Goal: Check status: Check status

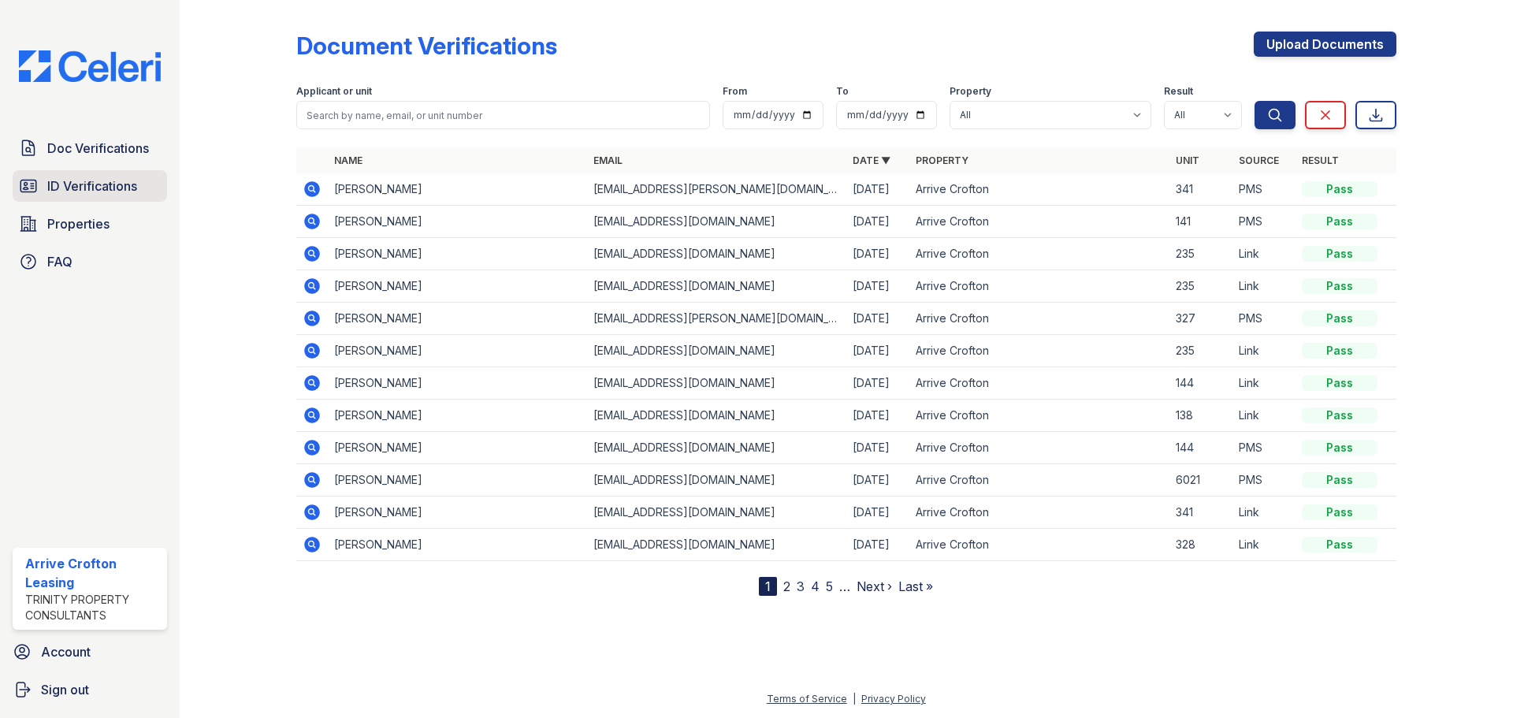
click at [77, 193] on span "ID Verifications" at bounding box center [92, 186] width 90 height 19
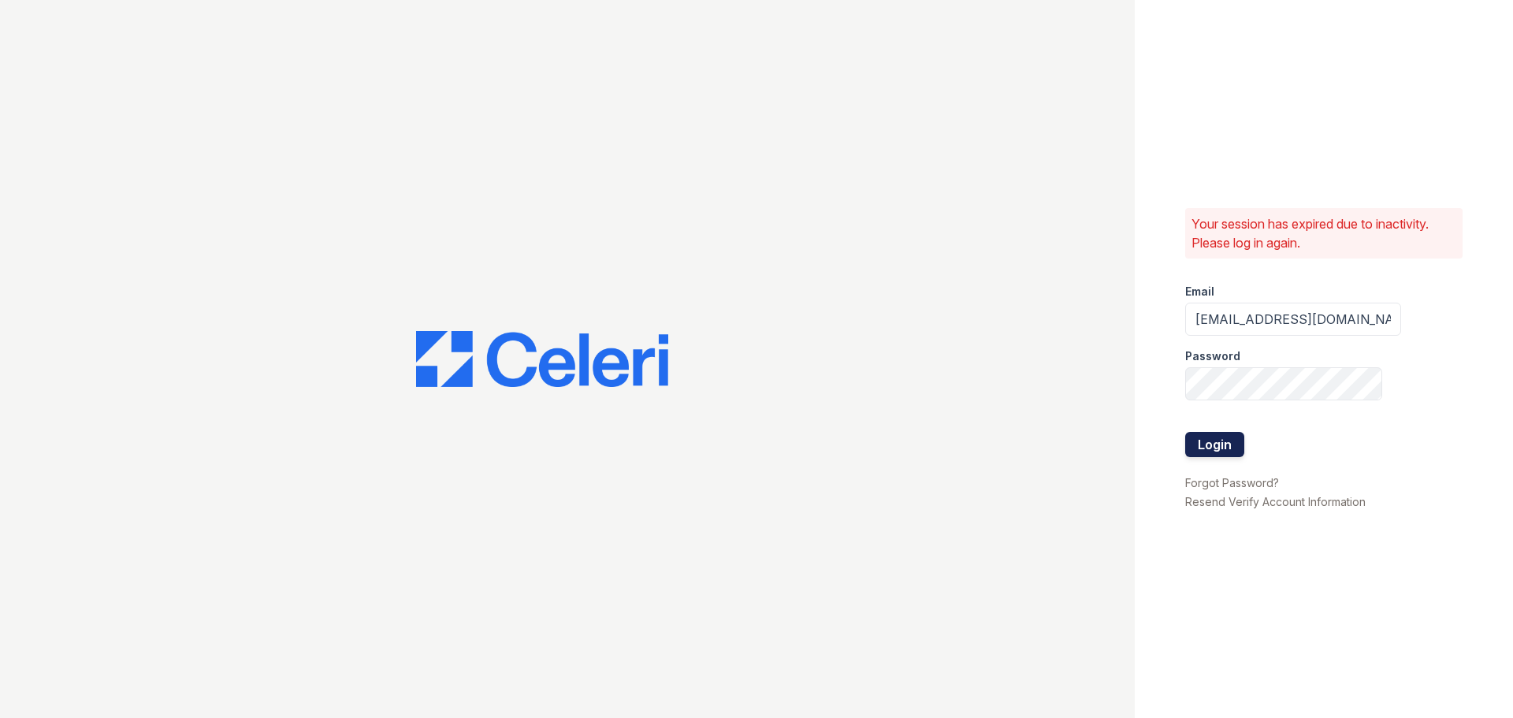
click at [1220, 443] on button "Login" at bounding box center [1214, 444] width 59 height 25
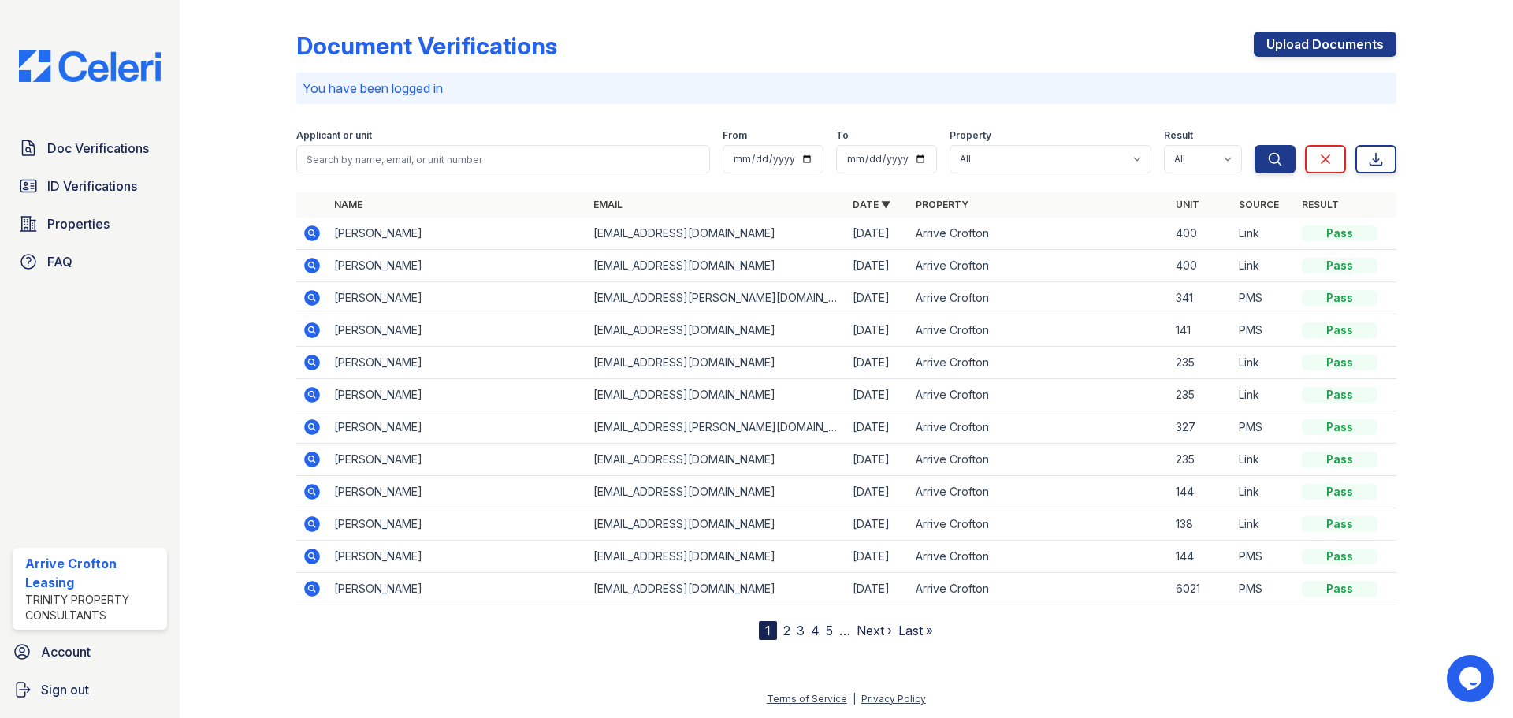
click at [309, 261] on icon at bounding box center [312, 266] width 16 height 16
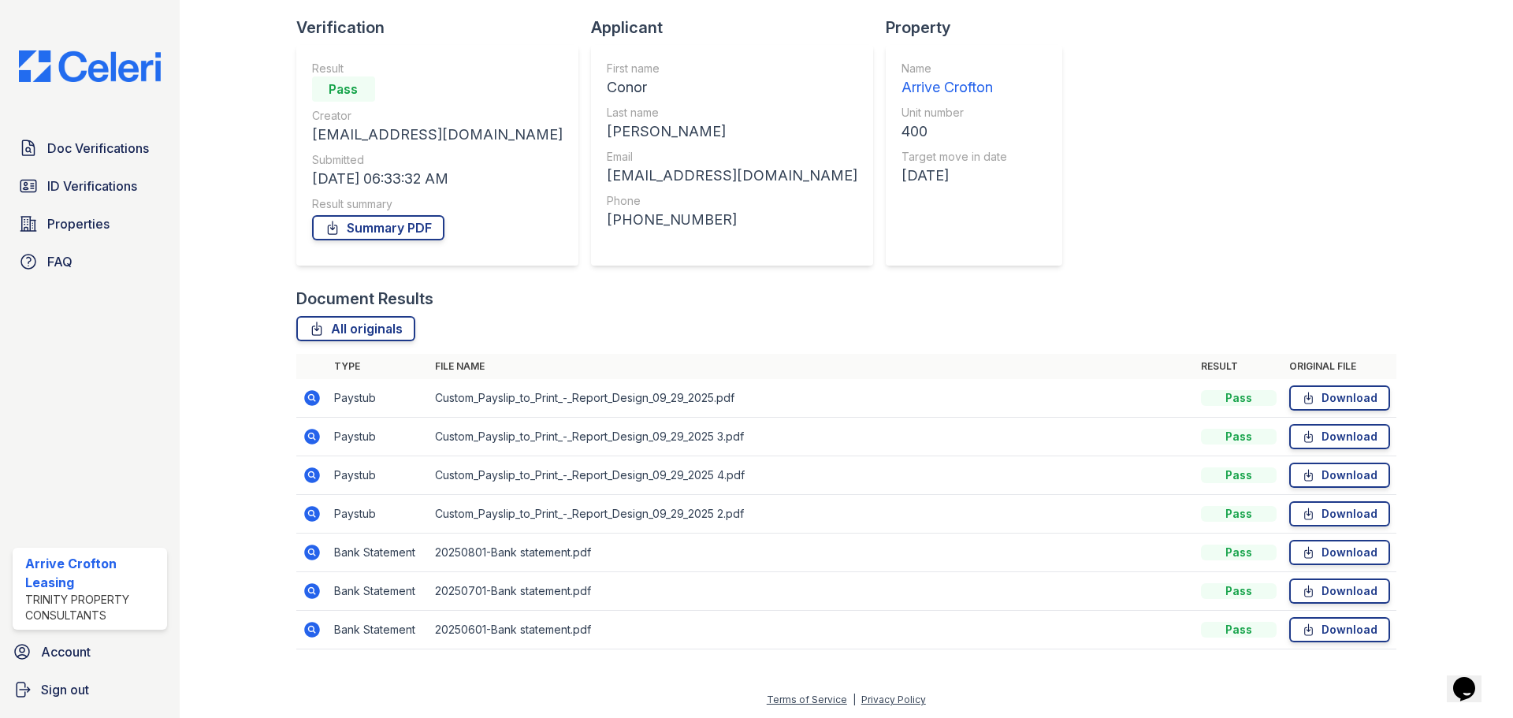
scroll to position [101, 0]
click at [45, 187] on link "ID Verifications" at bounding box center [90, 186] width 154 height 32
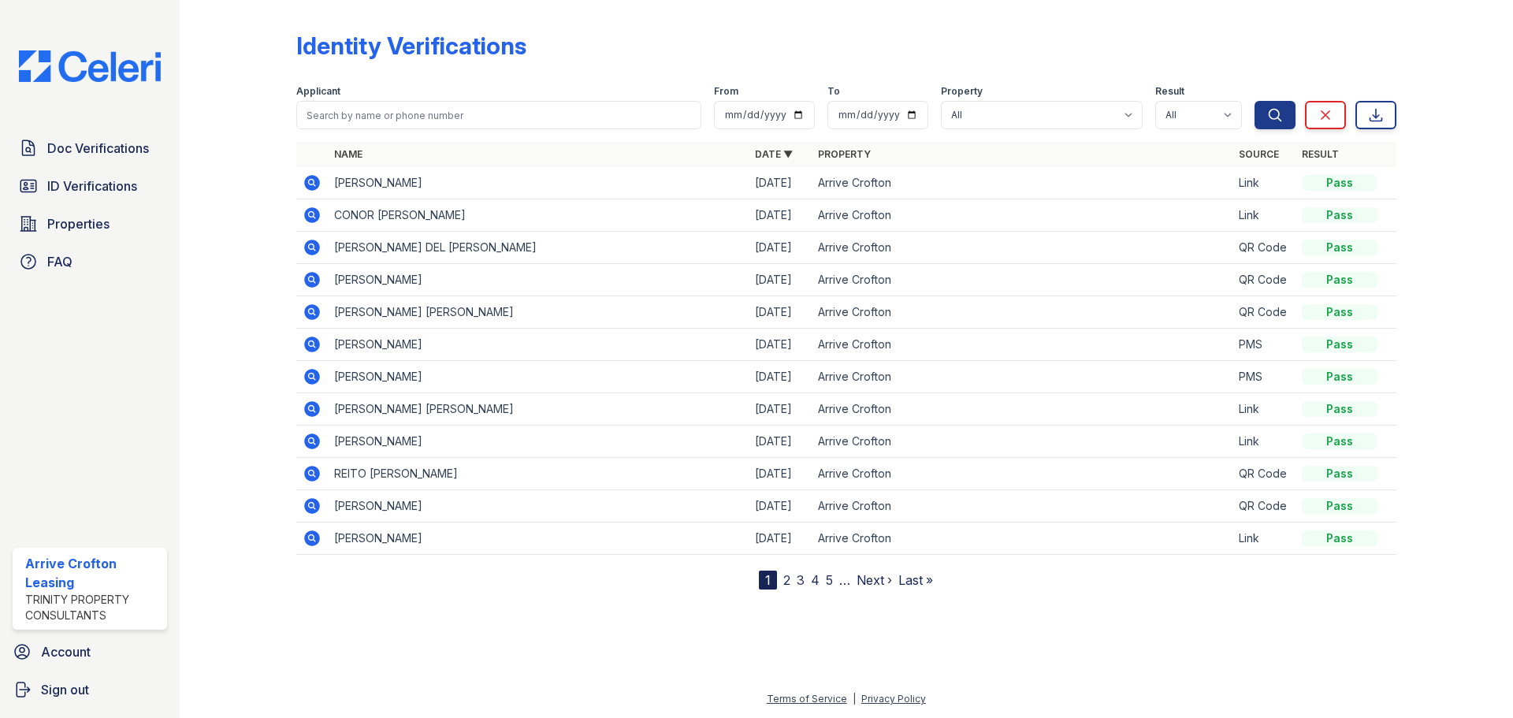
click at [313, 208] on icon at bounding box center [312, 215] width 16 height 16
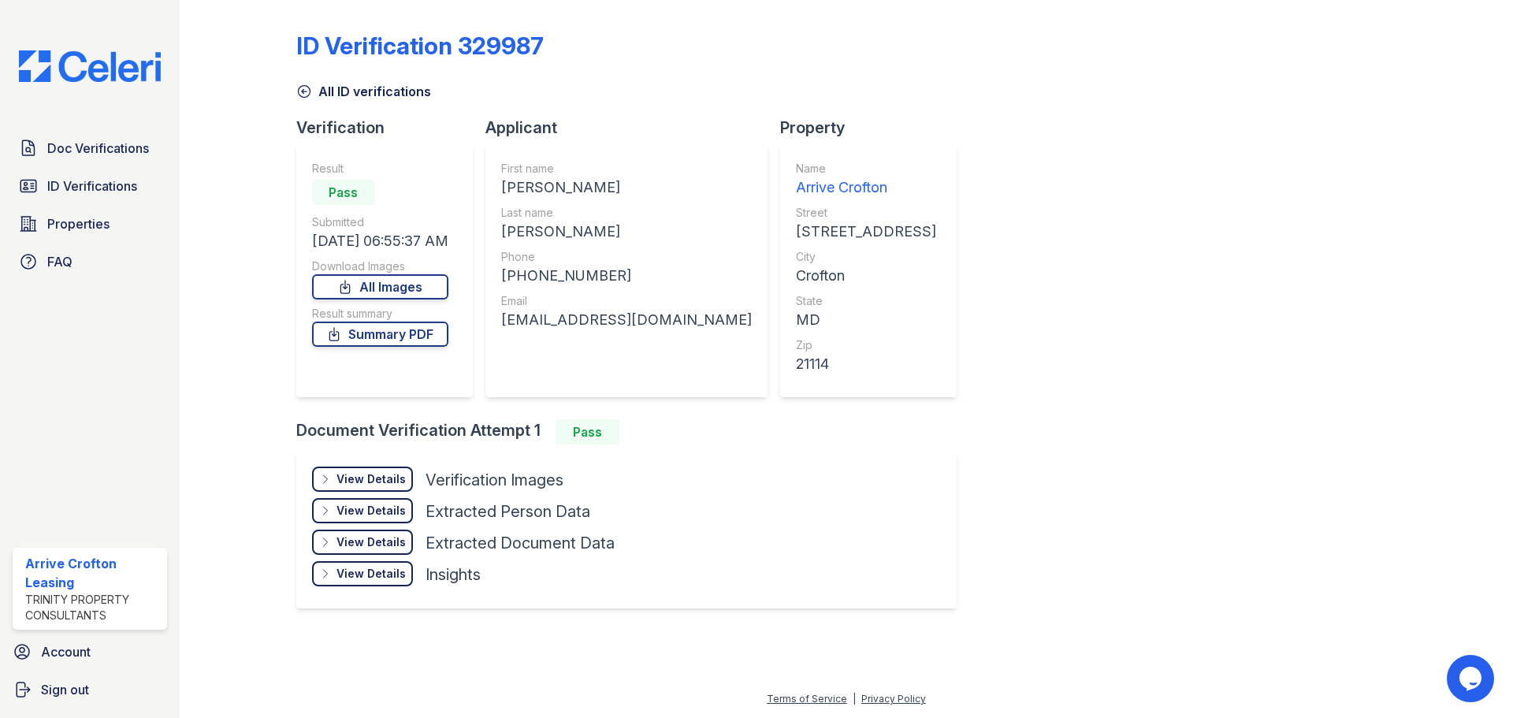
click at [392, 482] on div "View Details" at bounding box center [371, 479] width 69 height 16
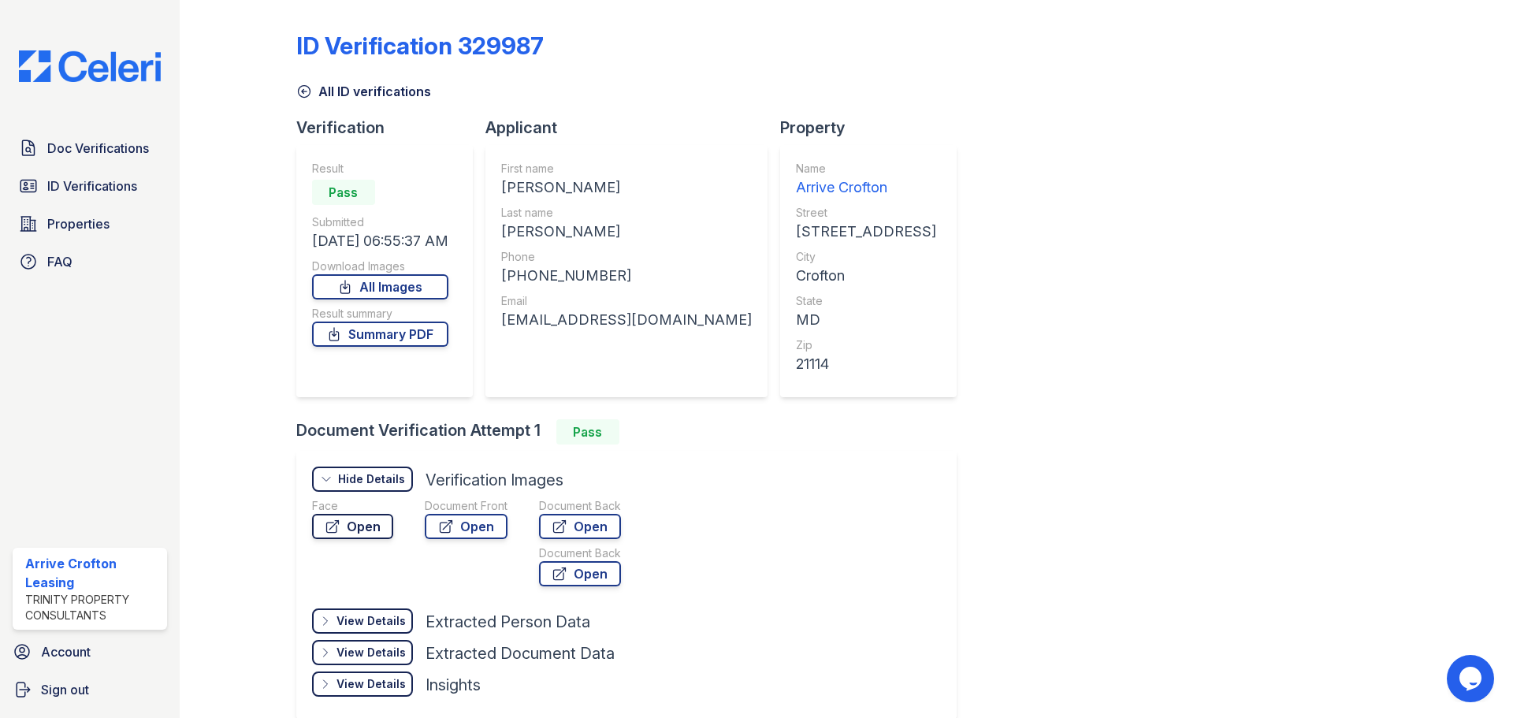
click at [352, 519] on link "Open" at bounding box center [352, 526] width 81 height 25
click at [310, 95] on icon at bounding box center [304, 92] width 16 height 16
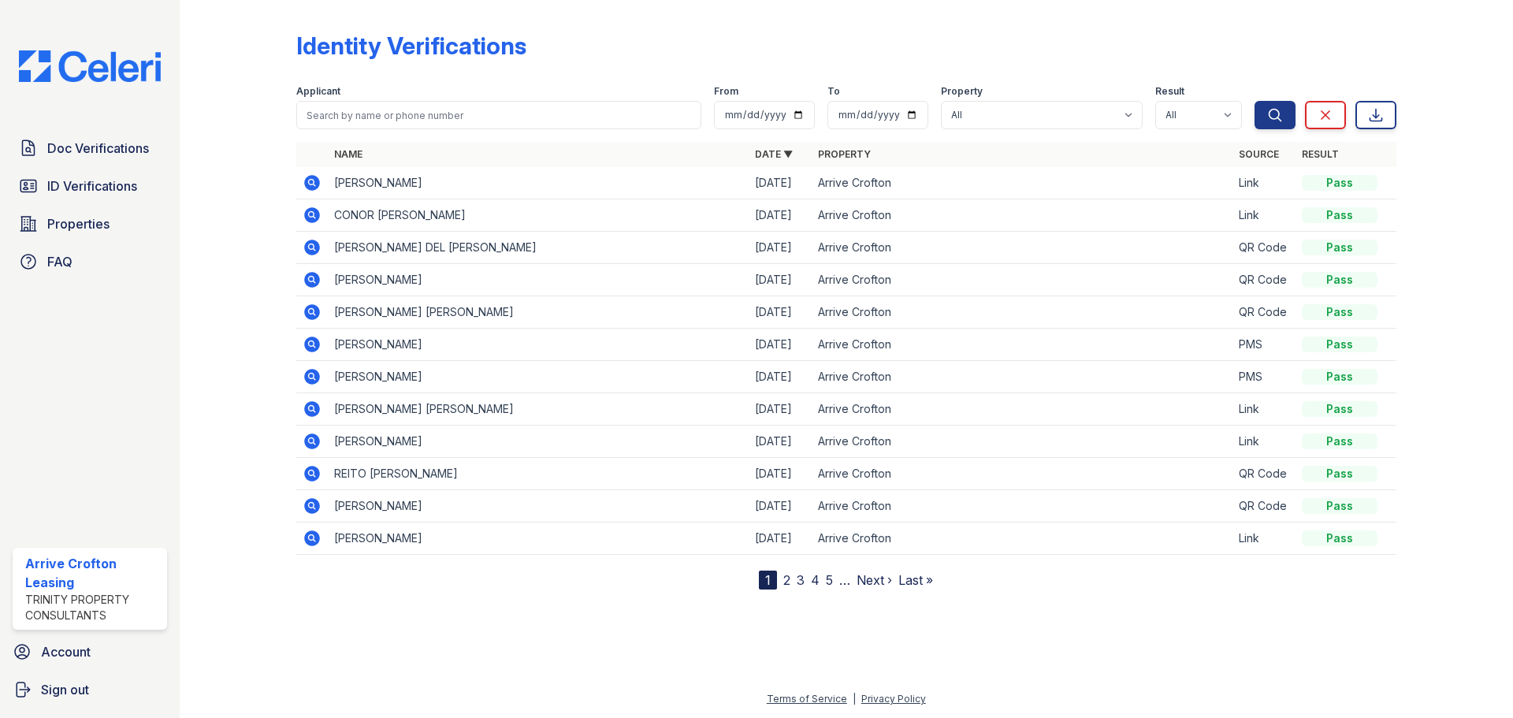
click at [315, 187] on icon at bounding box center [312, 183] width 16 height 16
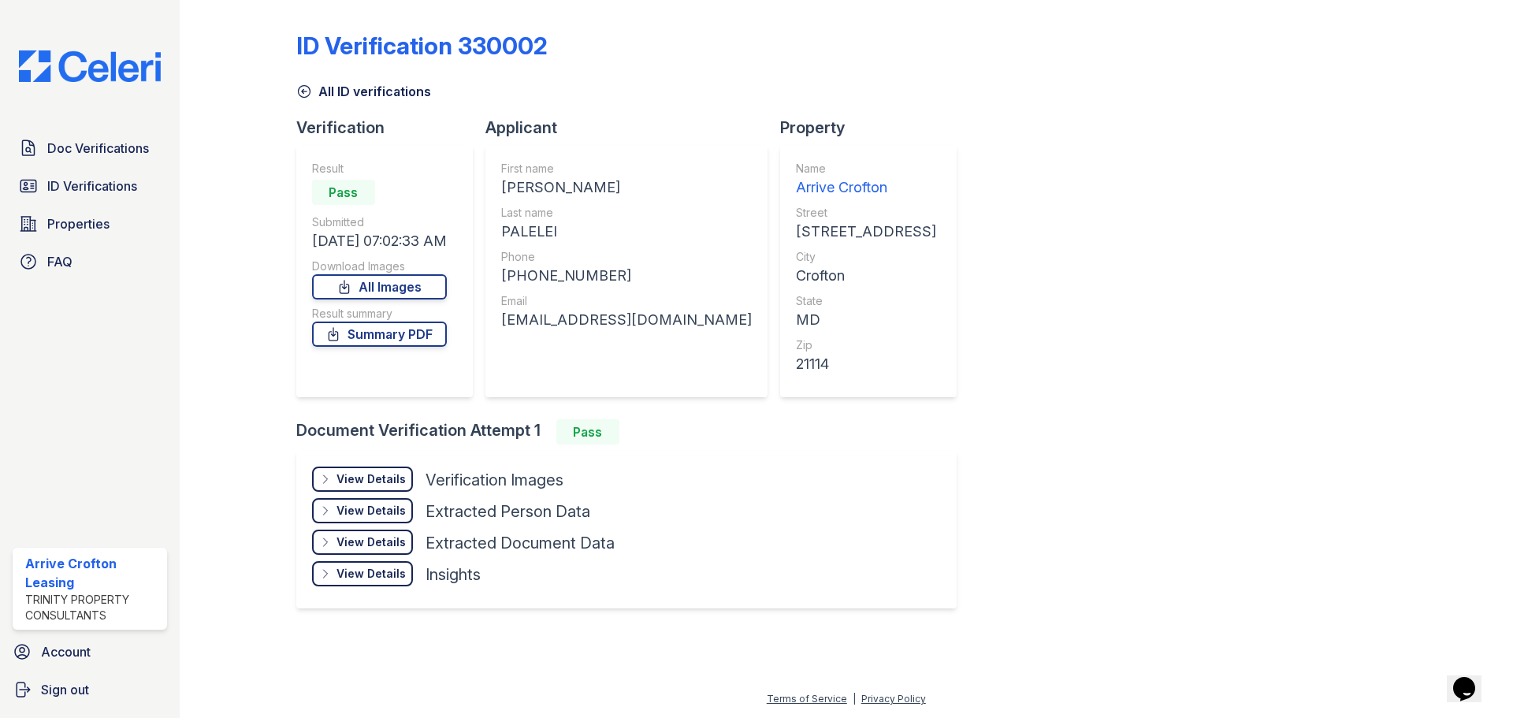
click at [368, 470] on div "View Details Details" at bounding box center [362, 479] width 101 height 25
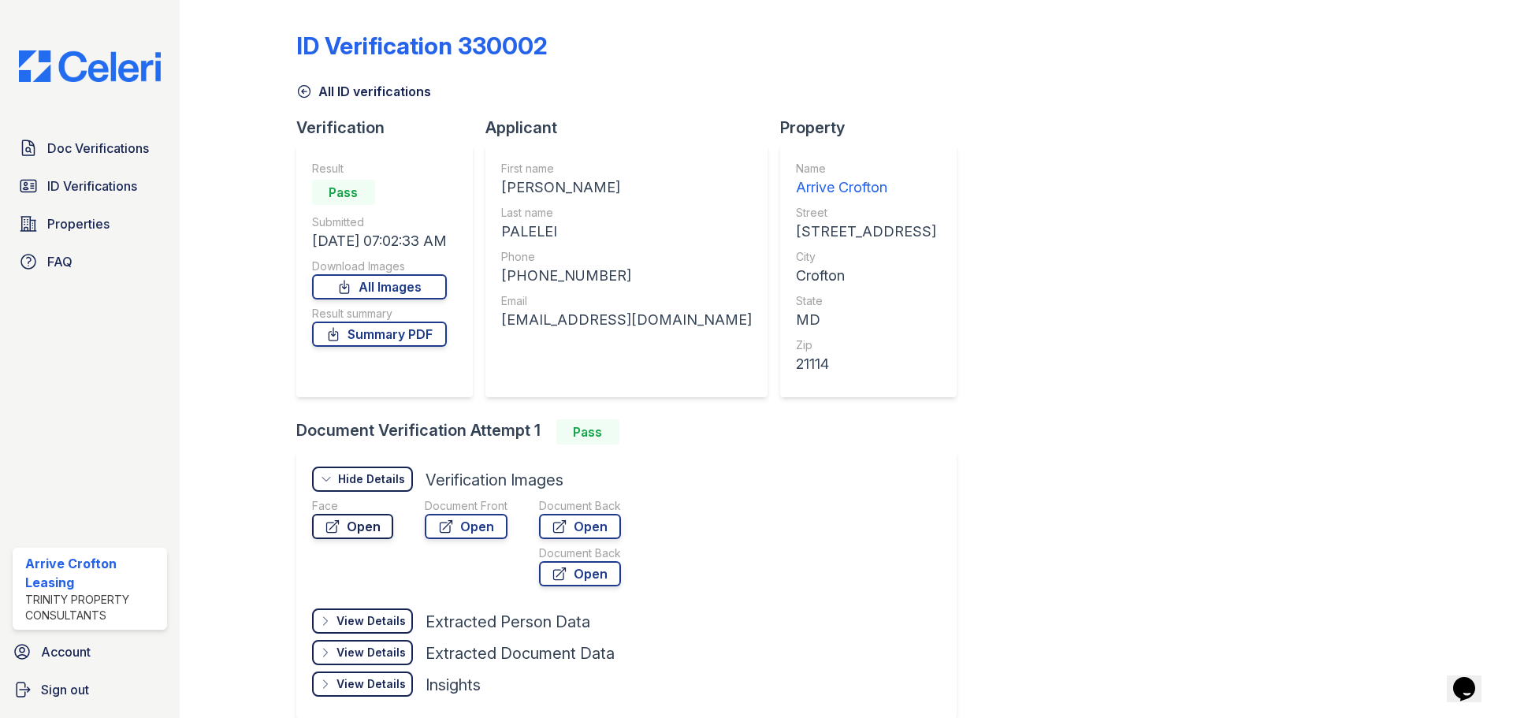
click at [379, 534] on link "Open" at bounding box center [352, 526] width 81 height 25
click at [305, 93] on icon at bounding box center [304, 92] width 16 height 16
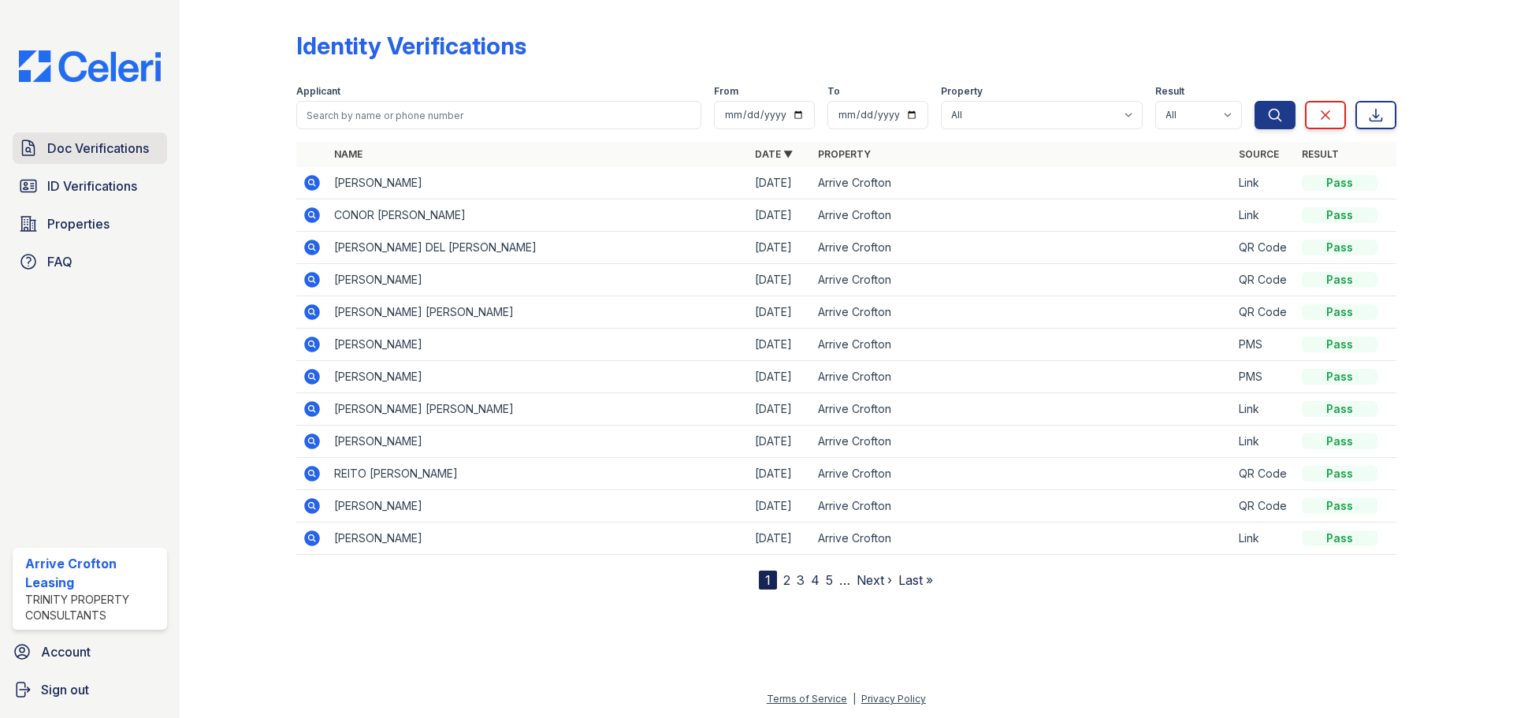
drag, startPoint x: 74, startPoint y: 150, endPoint x: 83, endPoint y: 151, distance: 8.8
click at [74, 150] on span "Doc Verifications" at bounding box center [98, 148] width 102 height 19
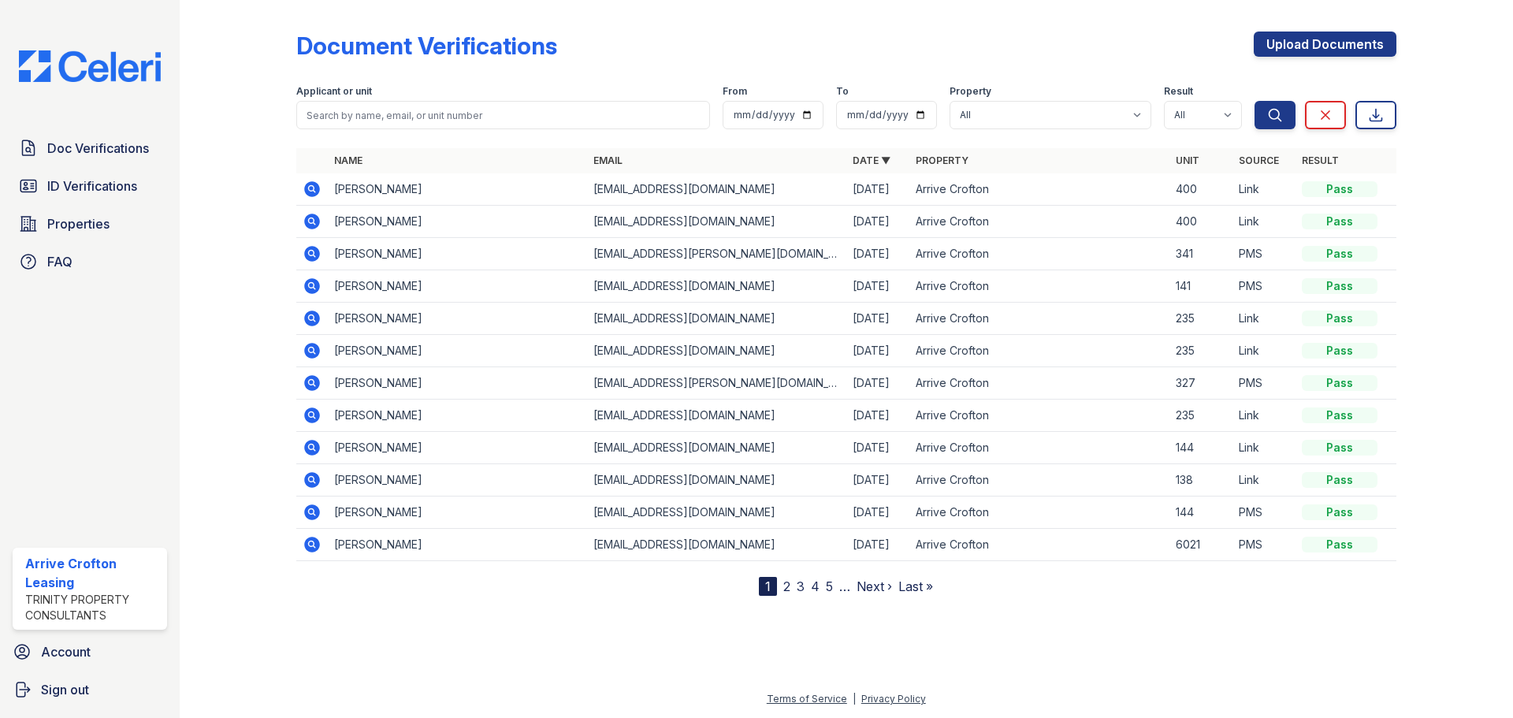
click at [314, 222] on icon at bounding box center [312, 222] width 16 height 16
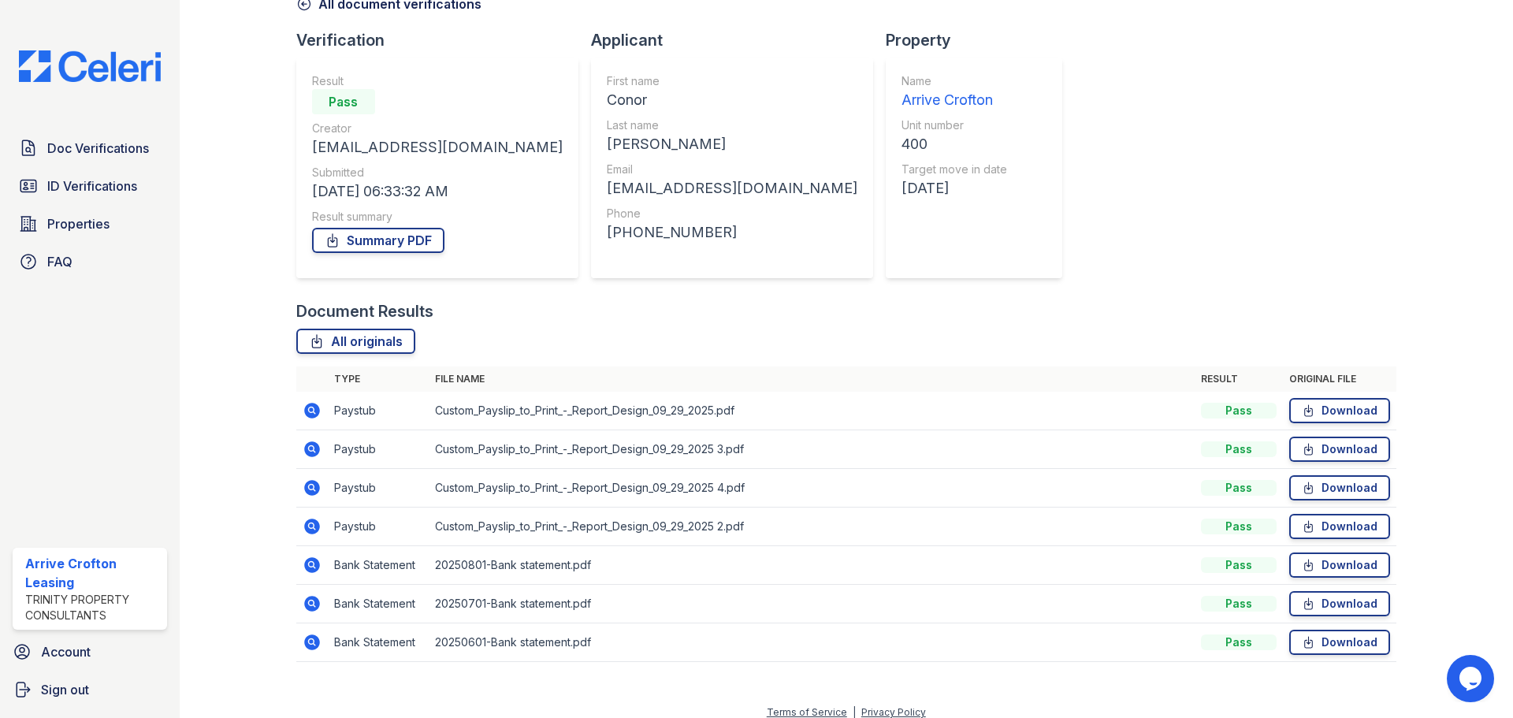
scroll to position [101, 0]
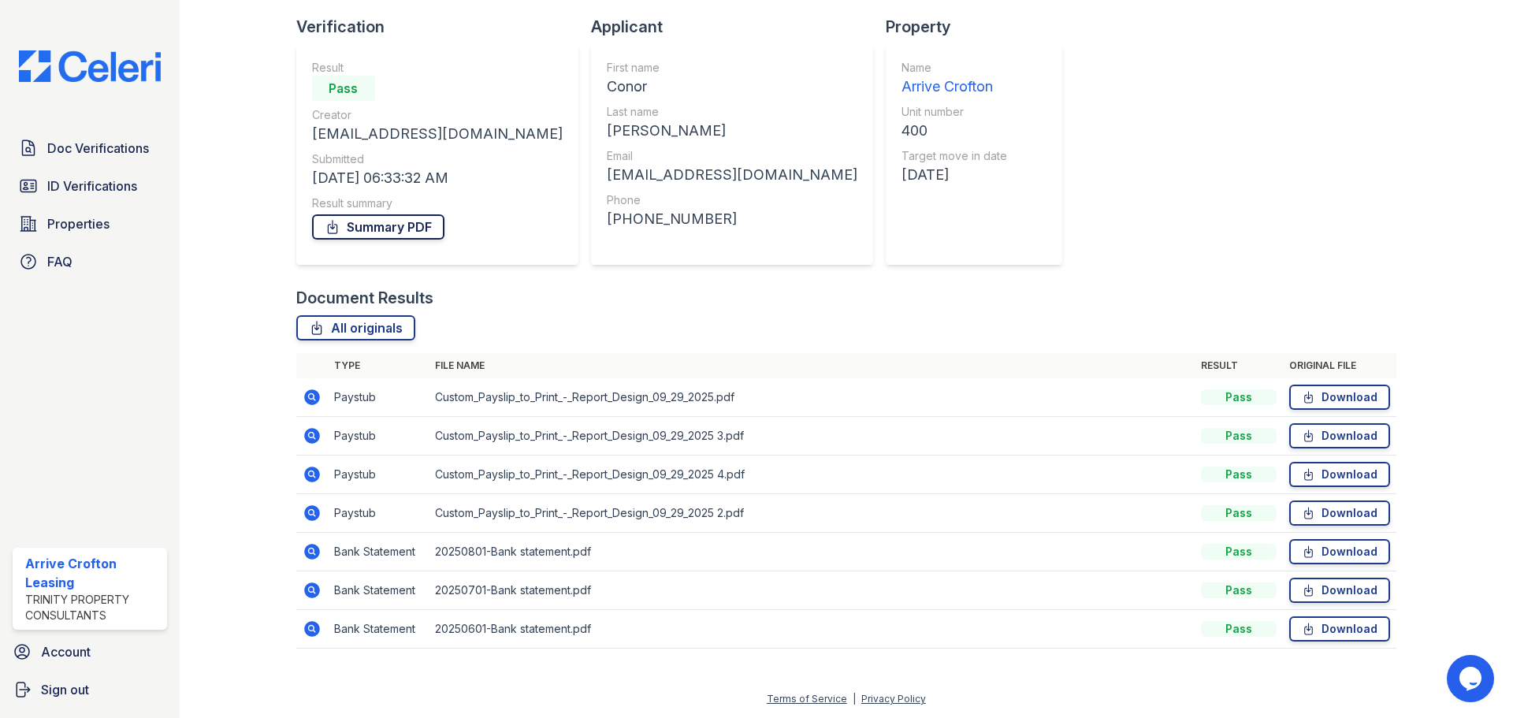
click at [376, 225] on link "Summary PDF" at bounding box center [378, 226] width 132 height 25
click at [91, 182] on span "ID Verifications" at bounding box center [92, 186] width 90 height 19
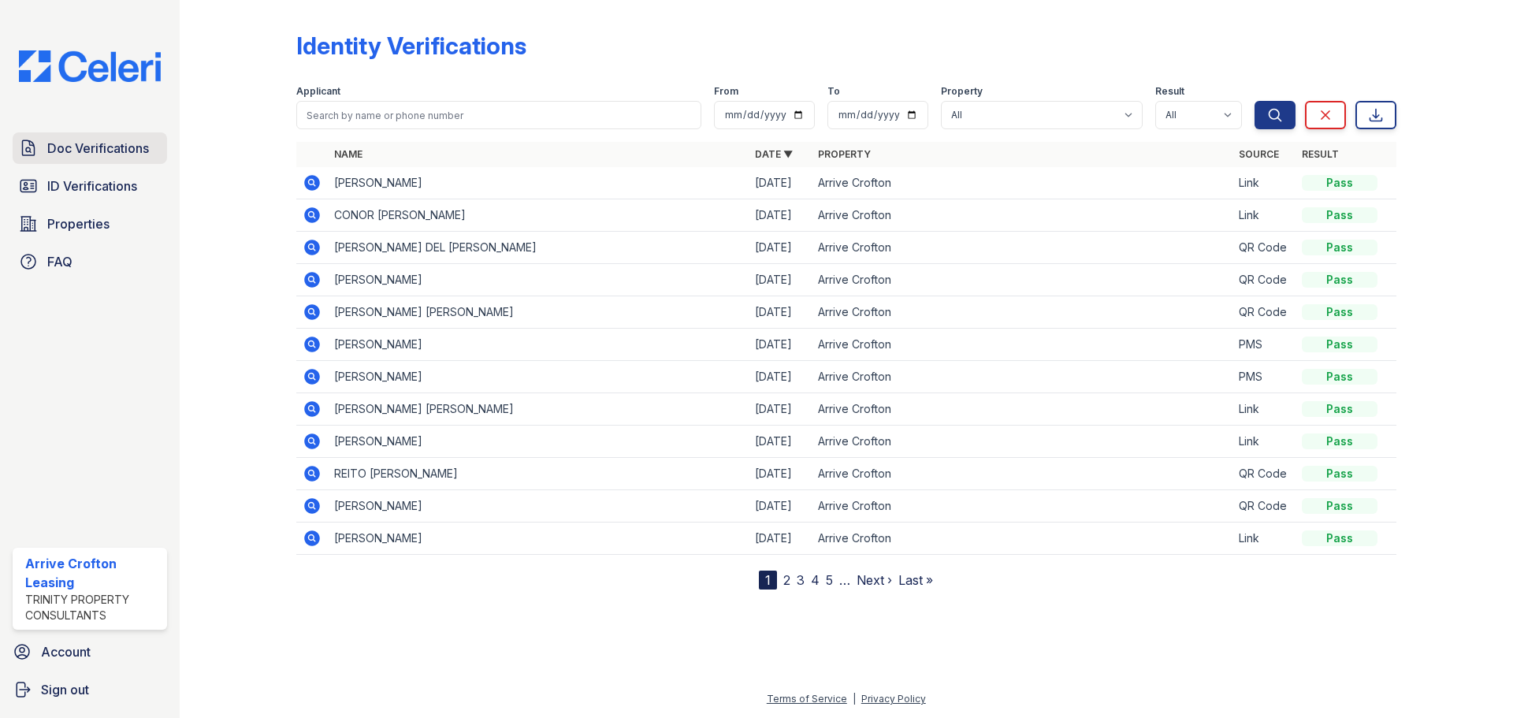
click at [119, 154] on span "Doc Verifications" at bounding box center [98, 148] width 102 height 19
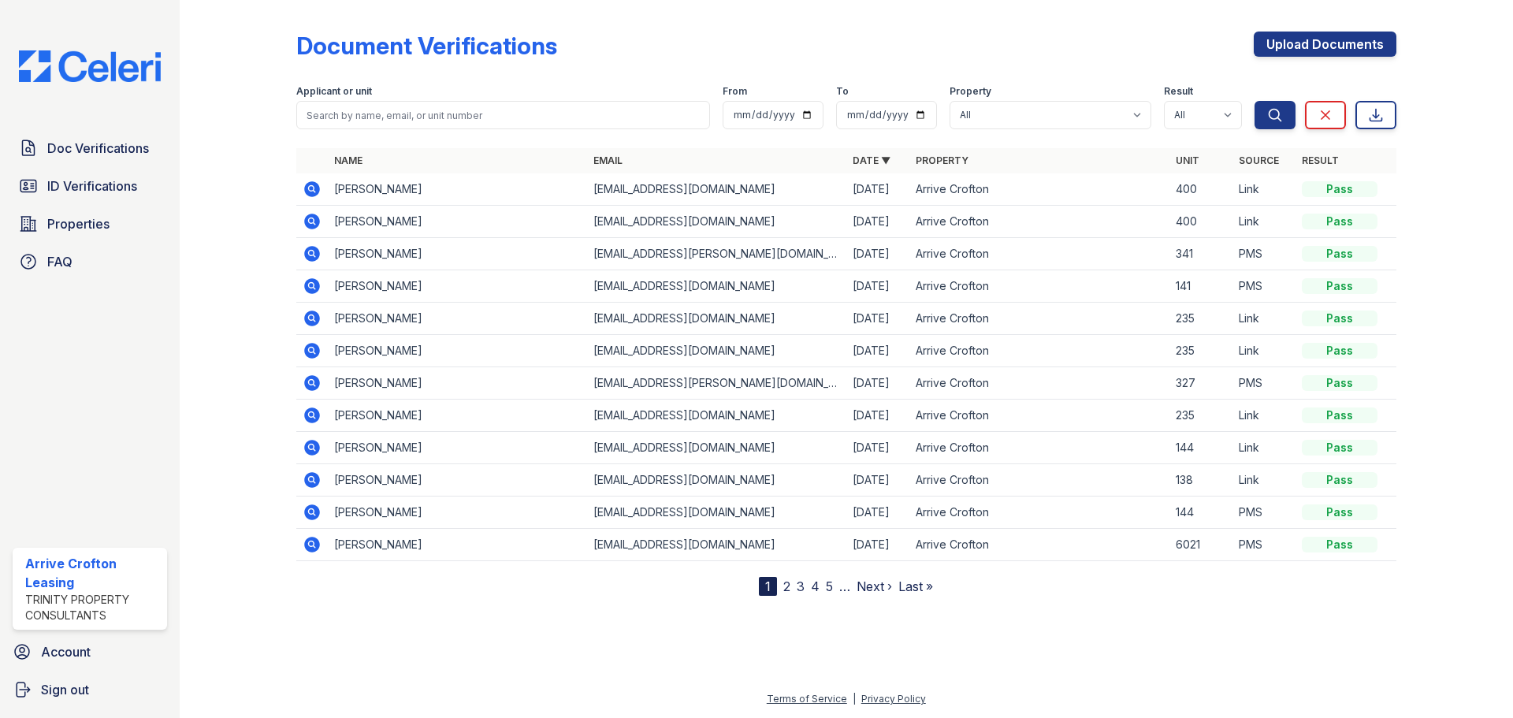
click at [299, 178] on td at bounding box center [312, 189] width 32 height 32
click at [301, 184] on td at bounding box center [312, 189] width 32 height 32
click at [312, 191] on icon at bounding box center [312, 189] width 16 height 16
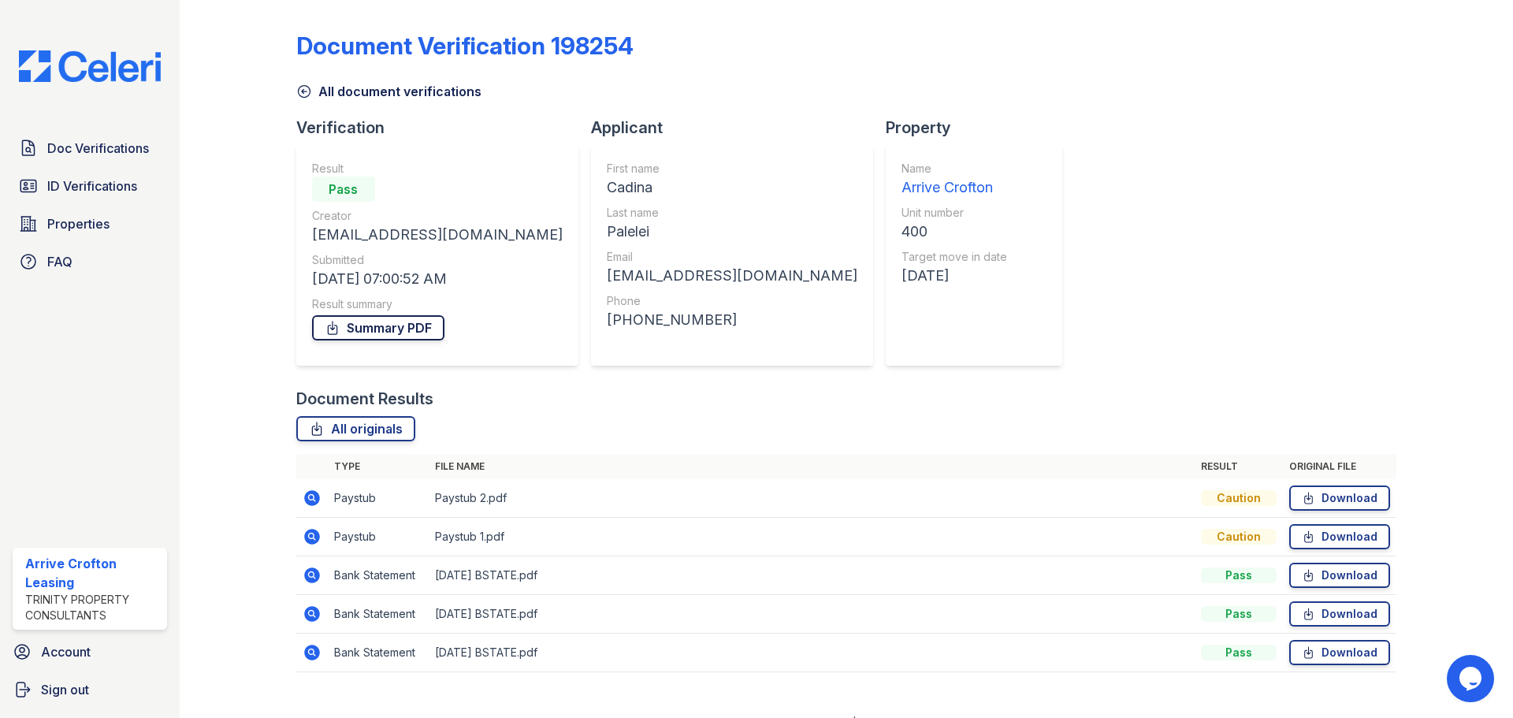
click at [402, 328] on link "Summary PDF" at bounding box center [378, 327] width 132 height 25
click at [125, 188] on span "ID Verifications" at bounding box center [92, 186] width 90 height 19
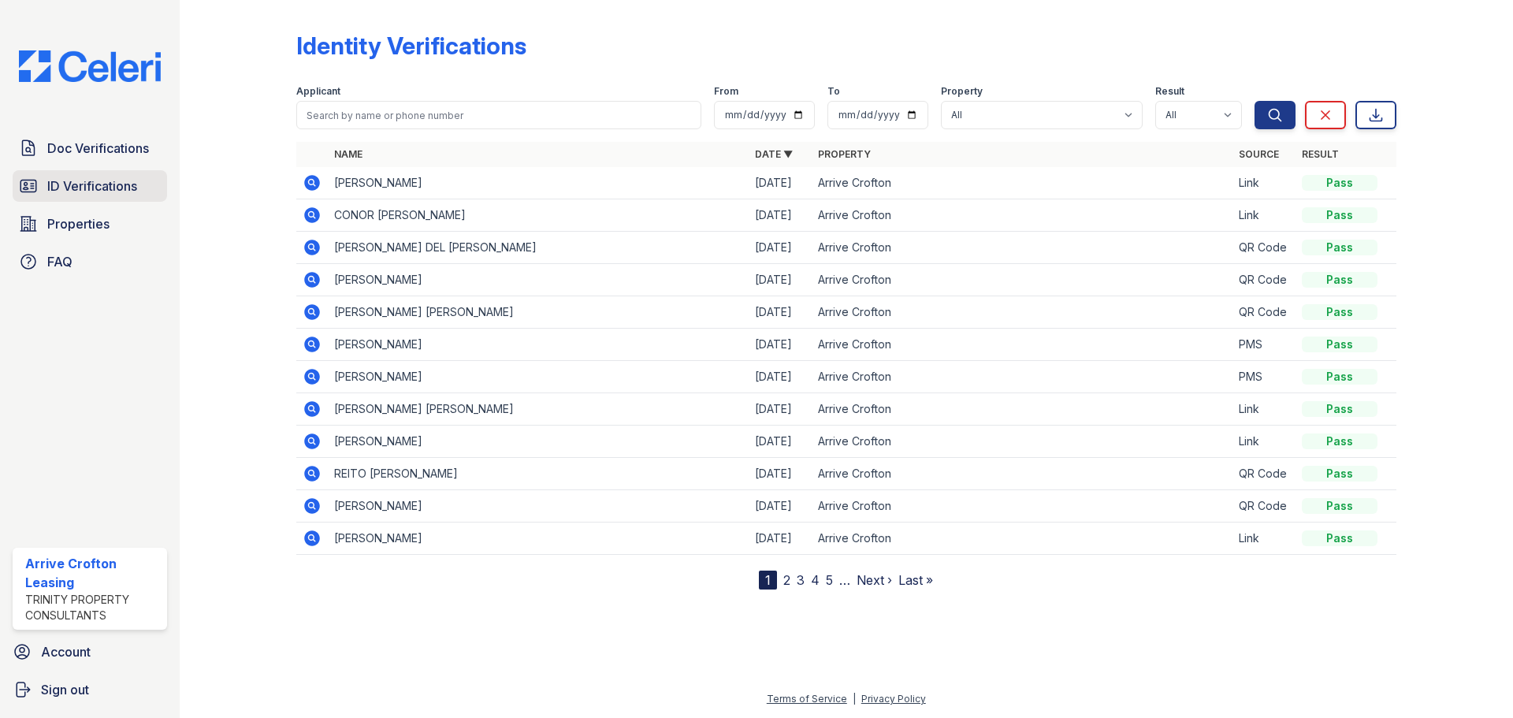
click at [86, 184] on span "ID Verifications" at bounding box center [92, 186] width 90 height 19
click at [310, 187] on icon at bounding box center [312, 183] width 16 height 16
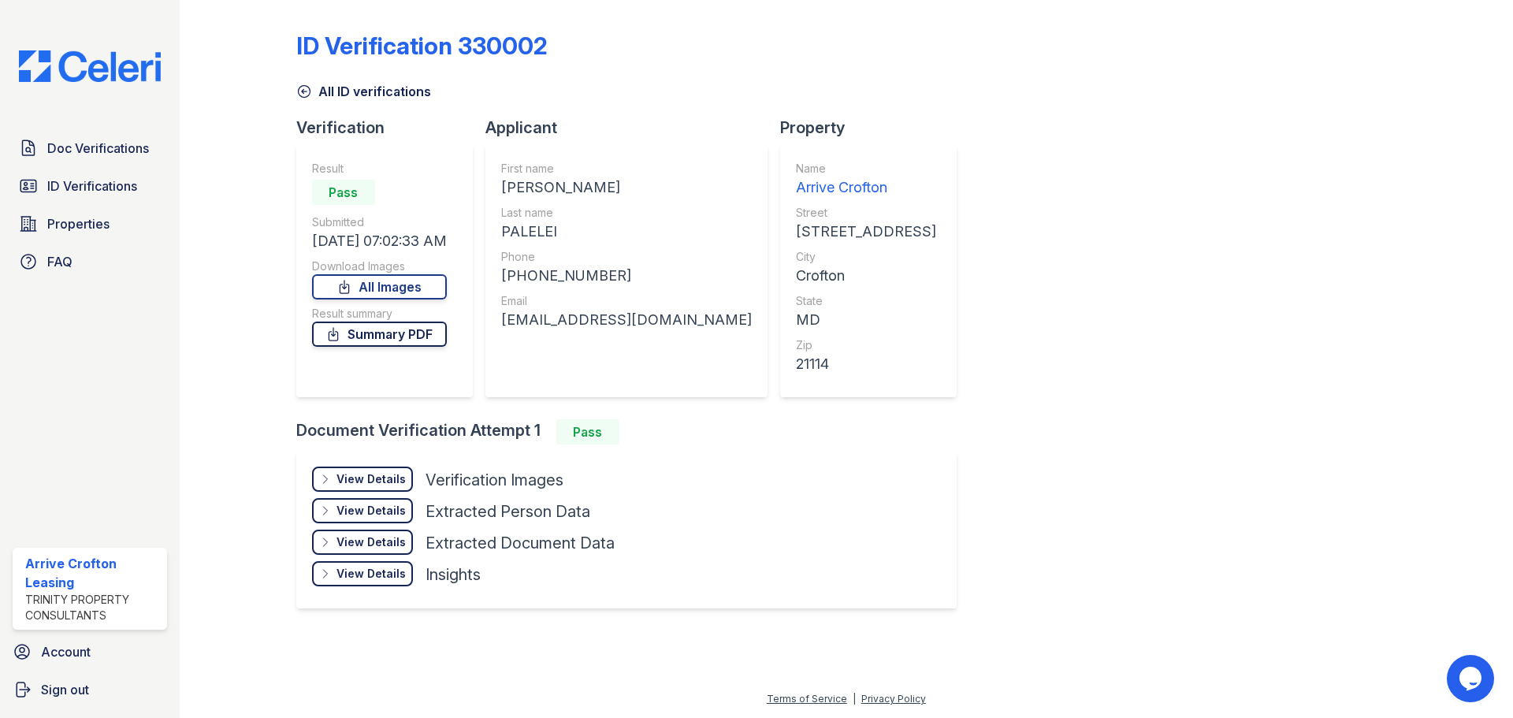
click at [338, 335] on icon at bounding box center [333, 334] width 9 height 13
click at [370, 479] on div "View Details" at bounding box center [371, 479] width 69 height 16
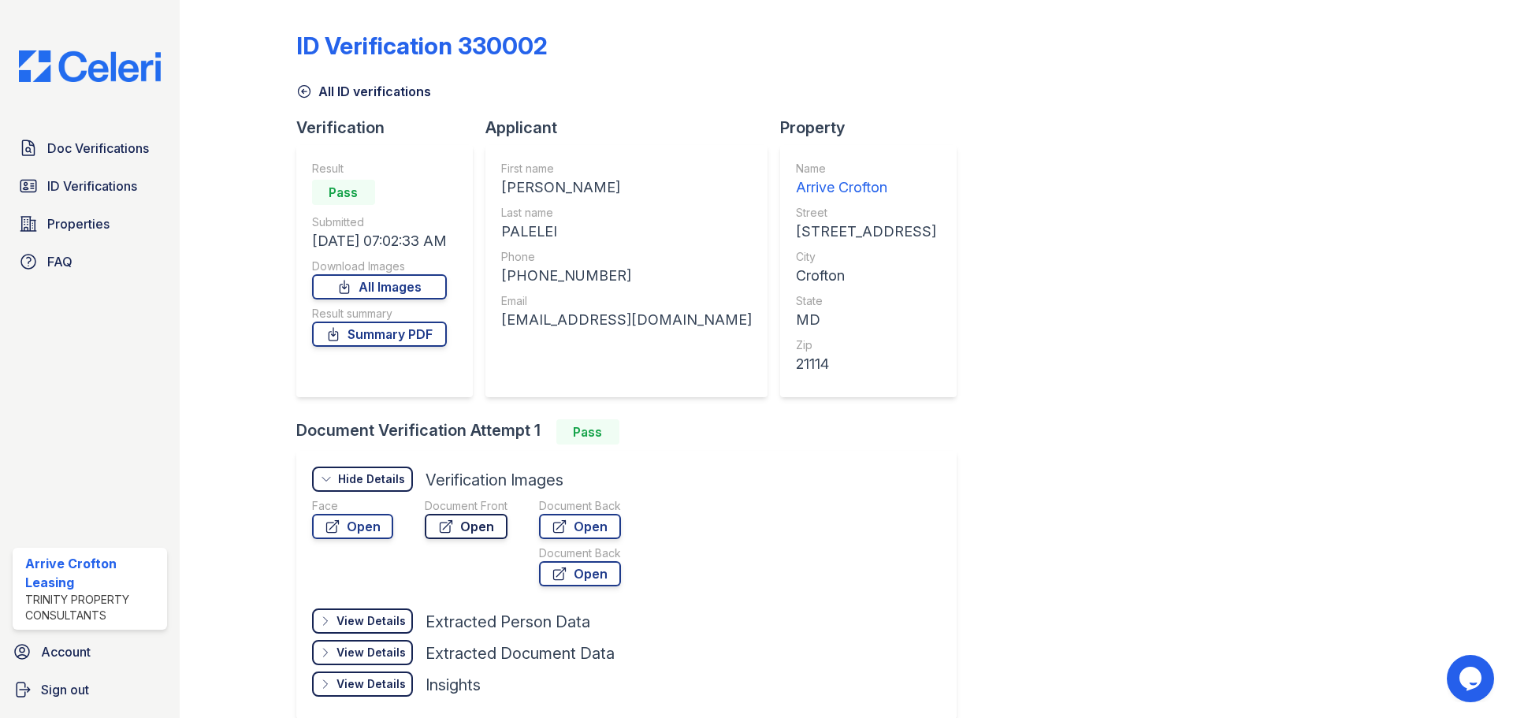
click at [455, 525] on link "Open" at bounding box center [466, 526] width 83 height 25
click at [588, 527] on link "Open" at bounding box center [580, 526] width 82 height 25
drag, startPoint x: 299, startPoint y: 87, endPoint x: 321, endPoint y: 95, distance: 22.7
click at [299, 87] on icon at bounding box center [304, 92] width 12 height 12
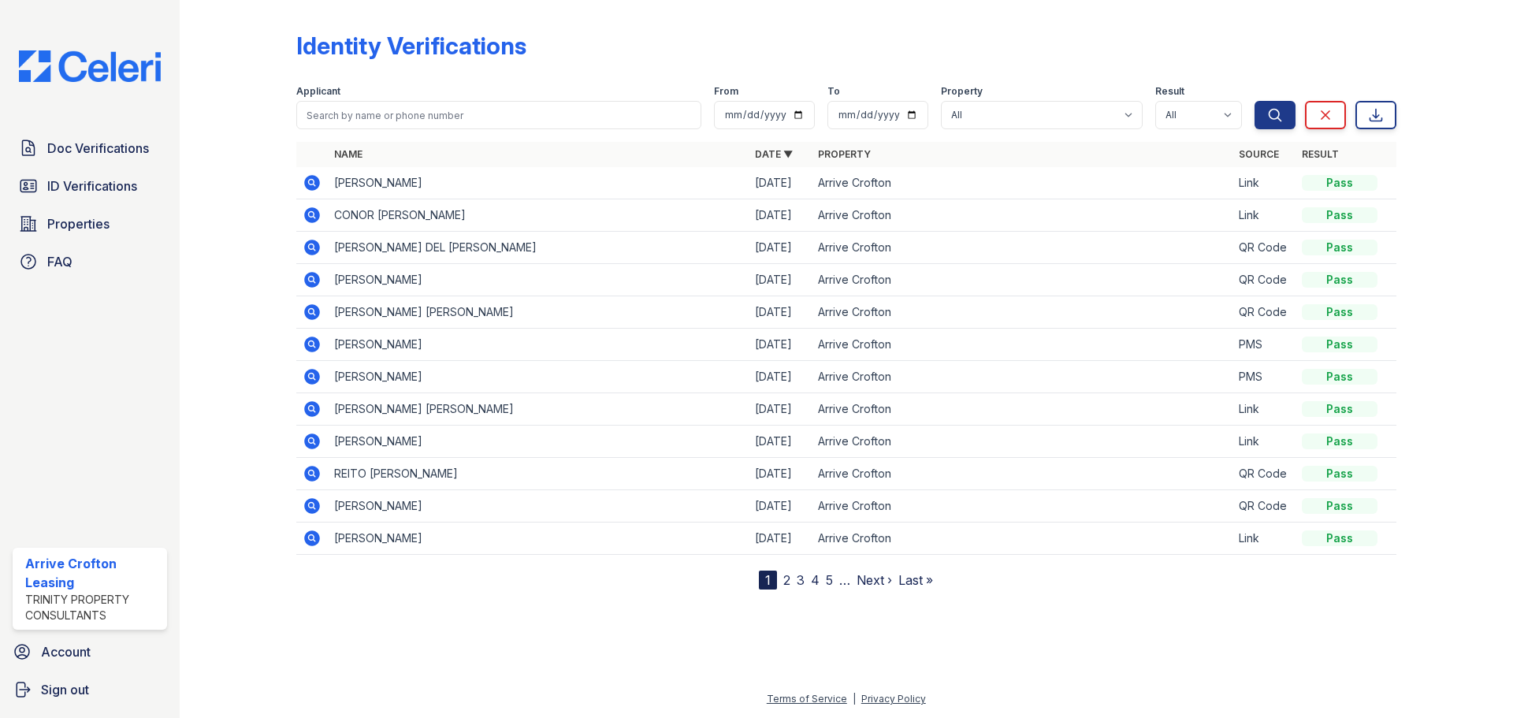
click at [318, 216] on icon at bounding box center [312, 215] width 16 height 16
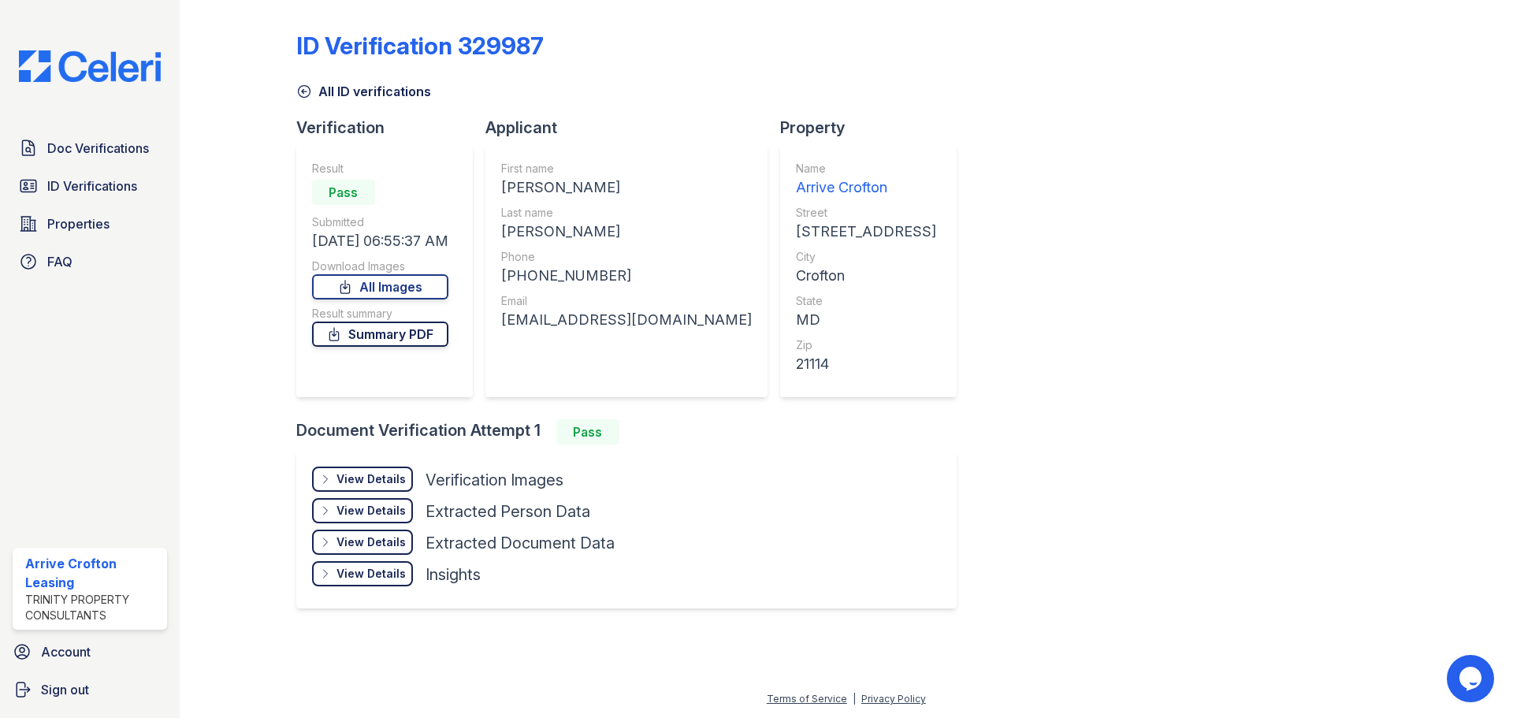
click at [445, 339] on link "Summary PDF" at bounding box center [380, 334] width 136 height 25
click at [380, 483] on div "View Details" at bounding box center [371, 479] width 69 height 16
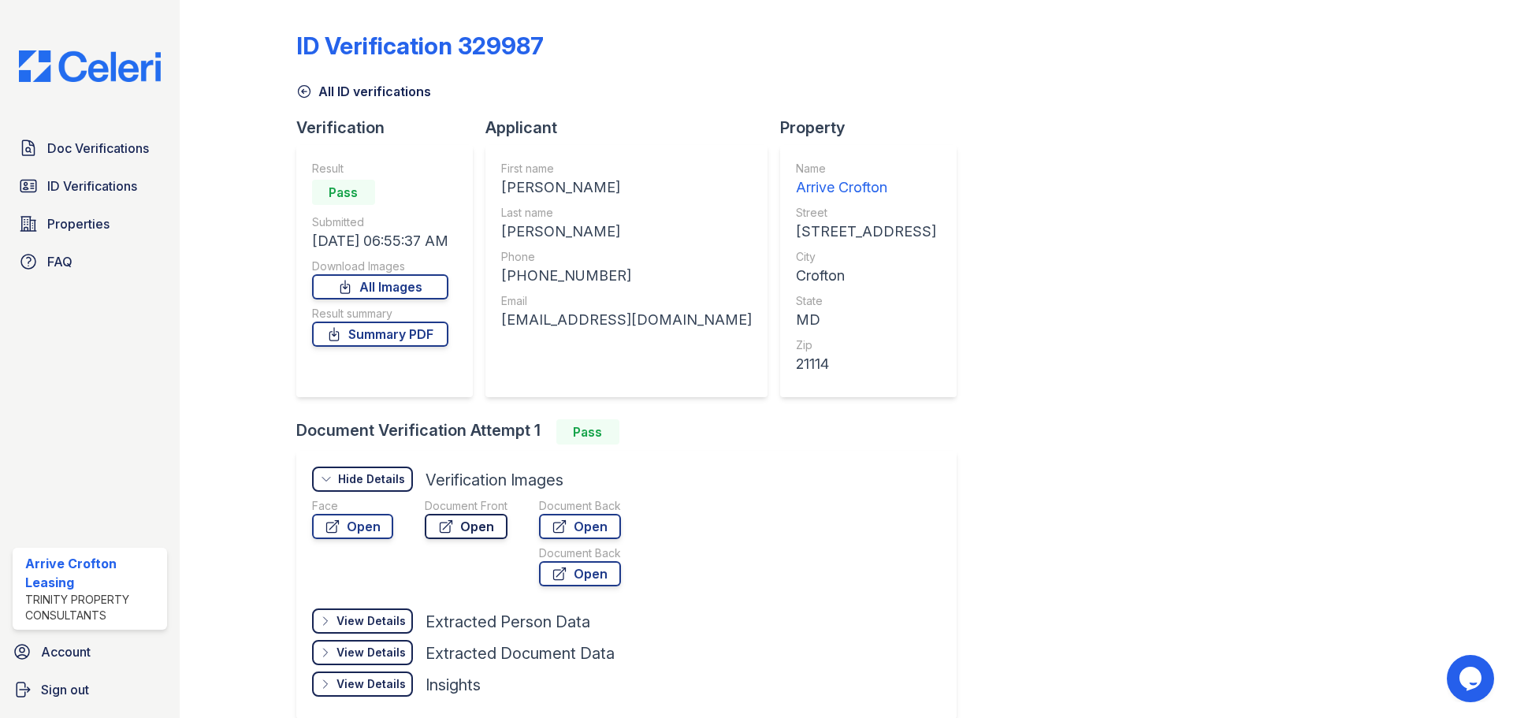
click at [482, 517] on link "Open" at bounding box center [466, 526] width 83 height 25
click at [595, 530] on link "Open" at bounding box center [580, 526] width 82 height 25
click at [310, 91] on icon at bounding box center [304, 92] width 16 height 16
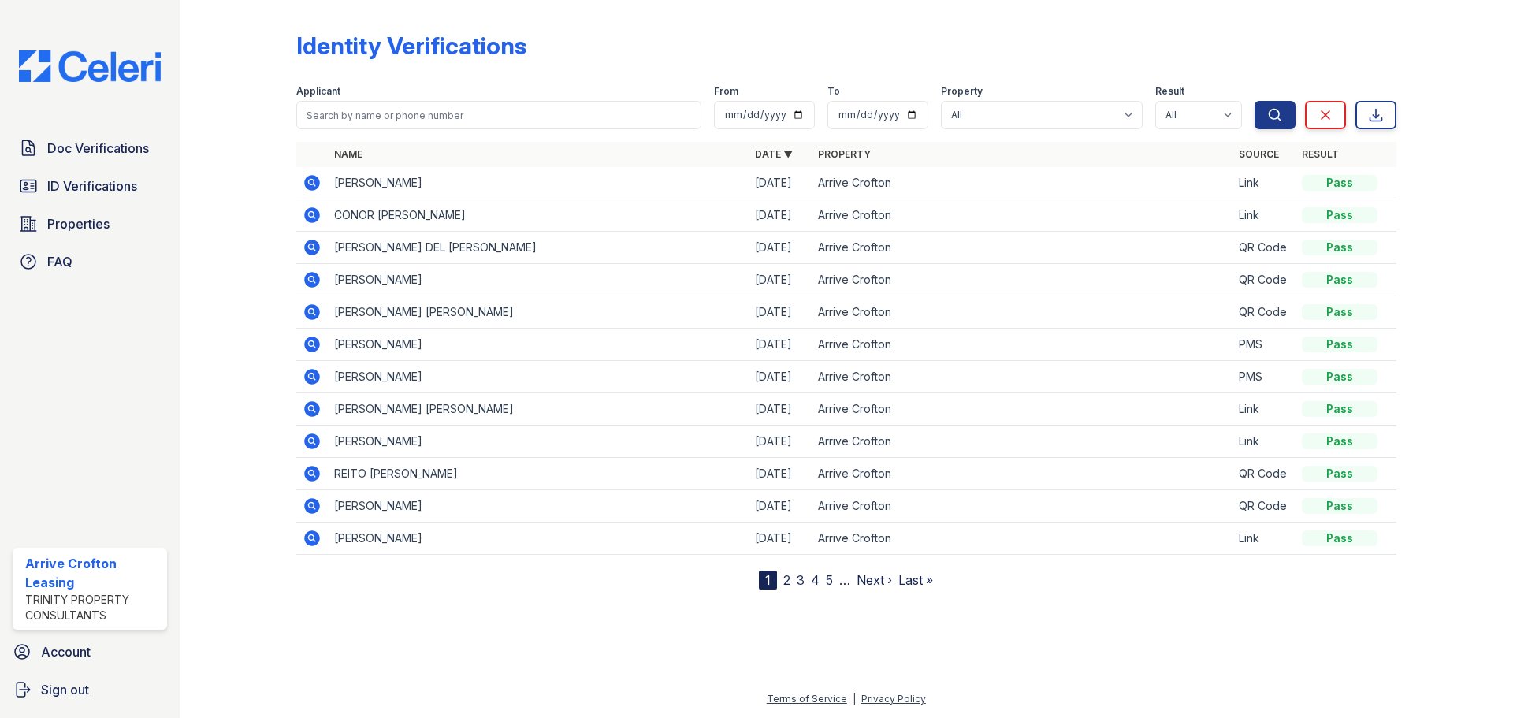
click at [307, 220] on icon at bounding box center [312, 215] width 16 height 16
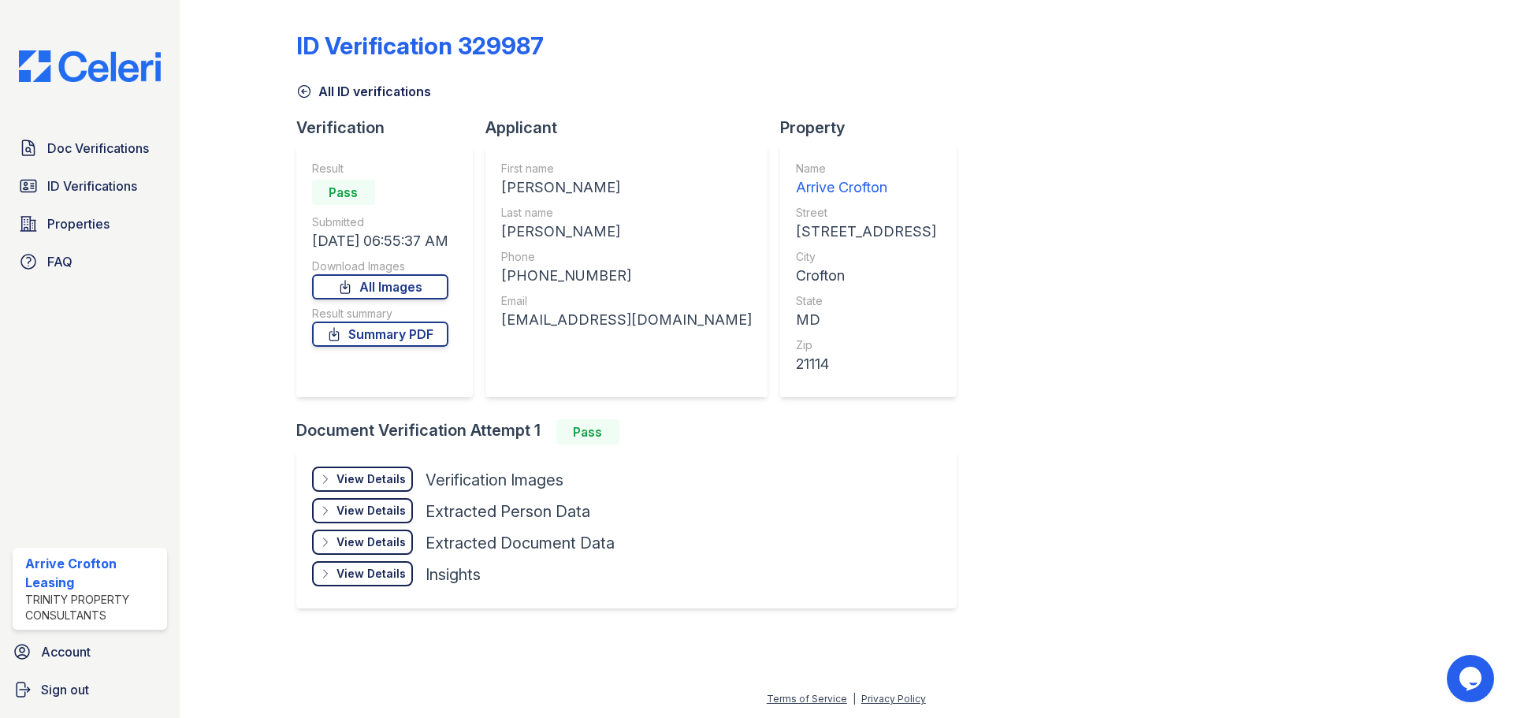
click at [310, 89] on icon at bounding box center [304, 92] width 12 height 12
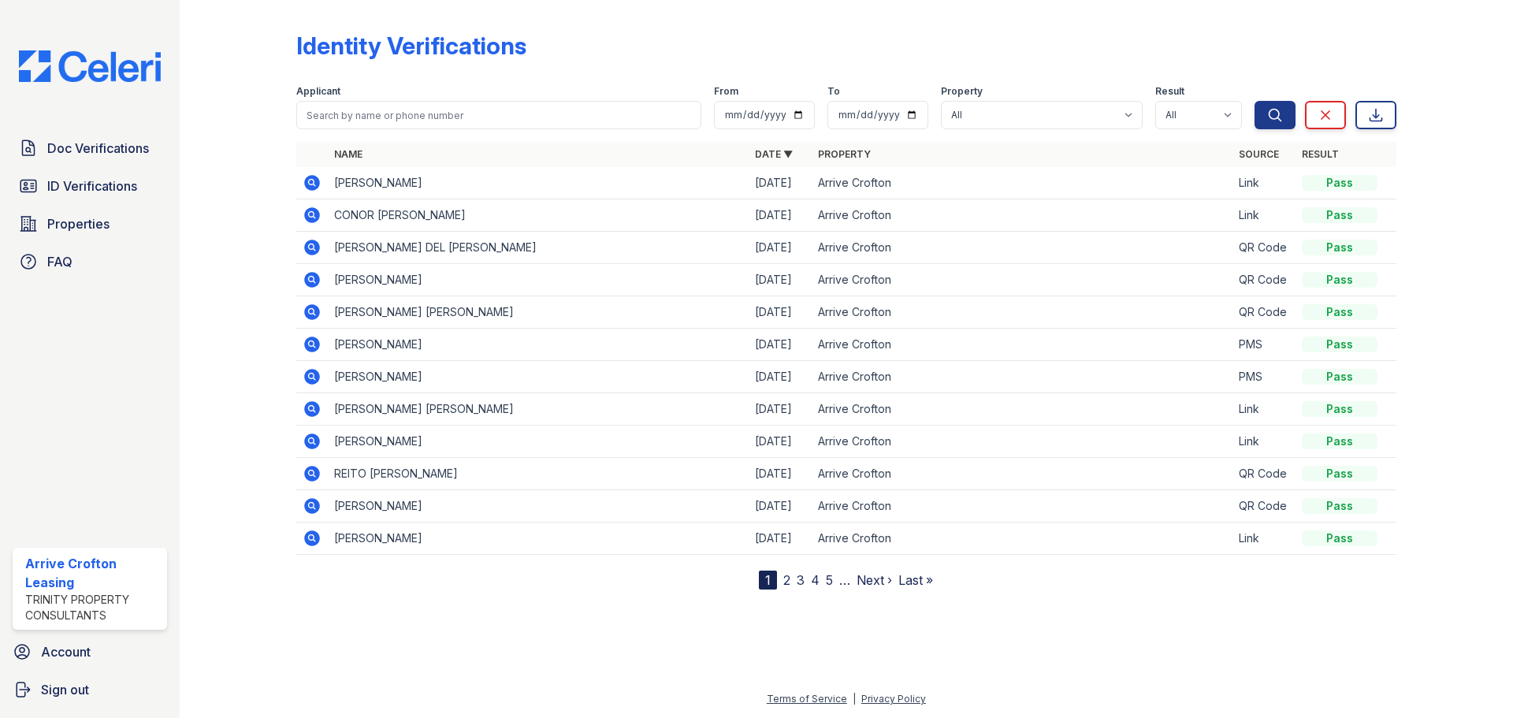
click at [105, 166] on div "Doc Verifications ID Verifications Properties FAQ" at bounding box center [89, 204] width 167 height 145
click at [117, 142] on span "Doc Verifications" at bounding box center [98, 148] width 102 height 19
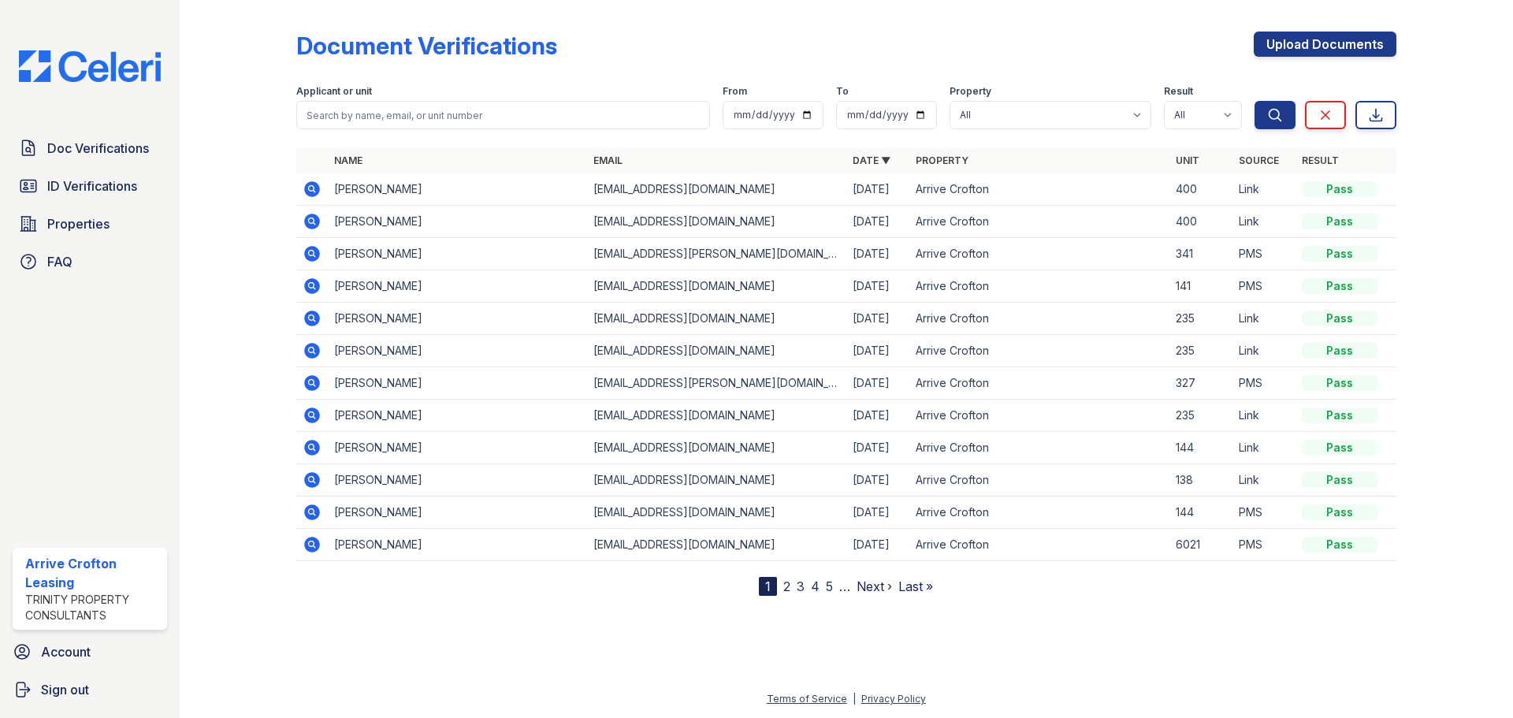
click at [311, 222] on icon at bounding box center [311, 220] width 4 height 4
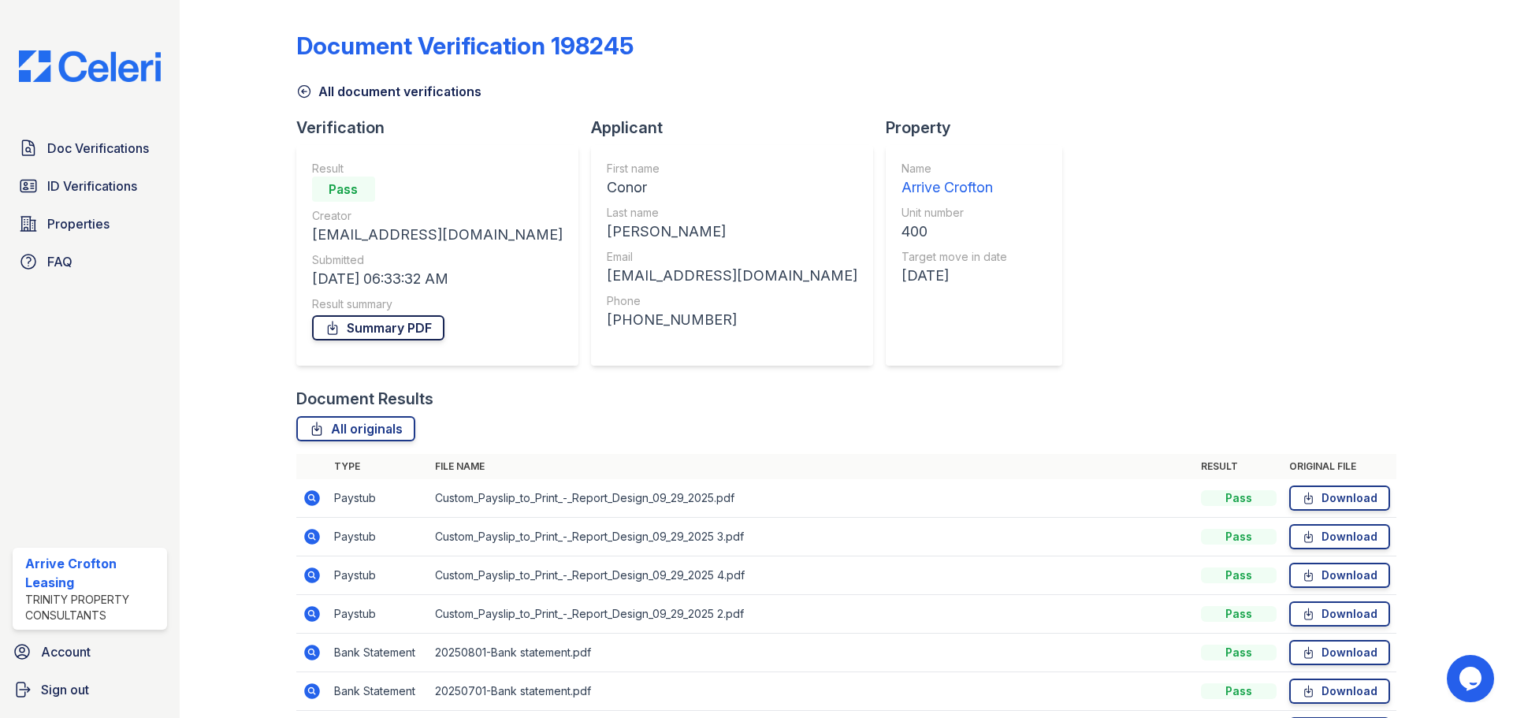
click at [390, 333] on link "Summary PDF" at bounding box center [378, 327] width 132 height 25
click at [305, 92] on icon at bounding box center [304, 92] width 16 height 16
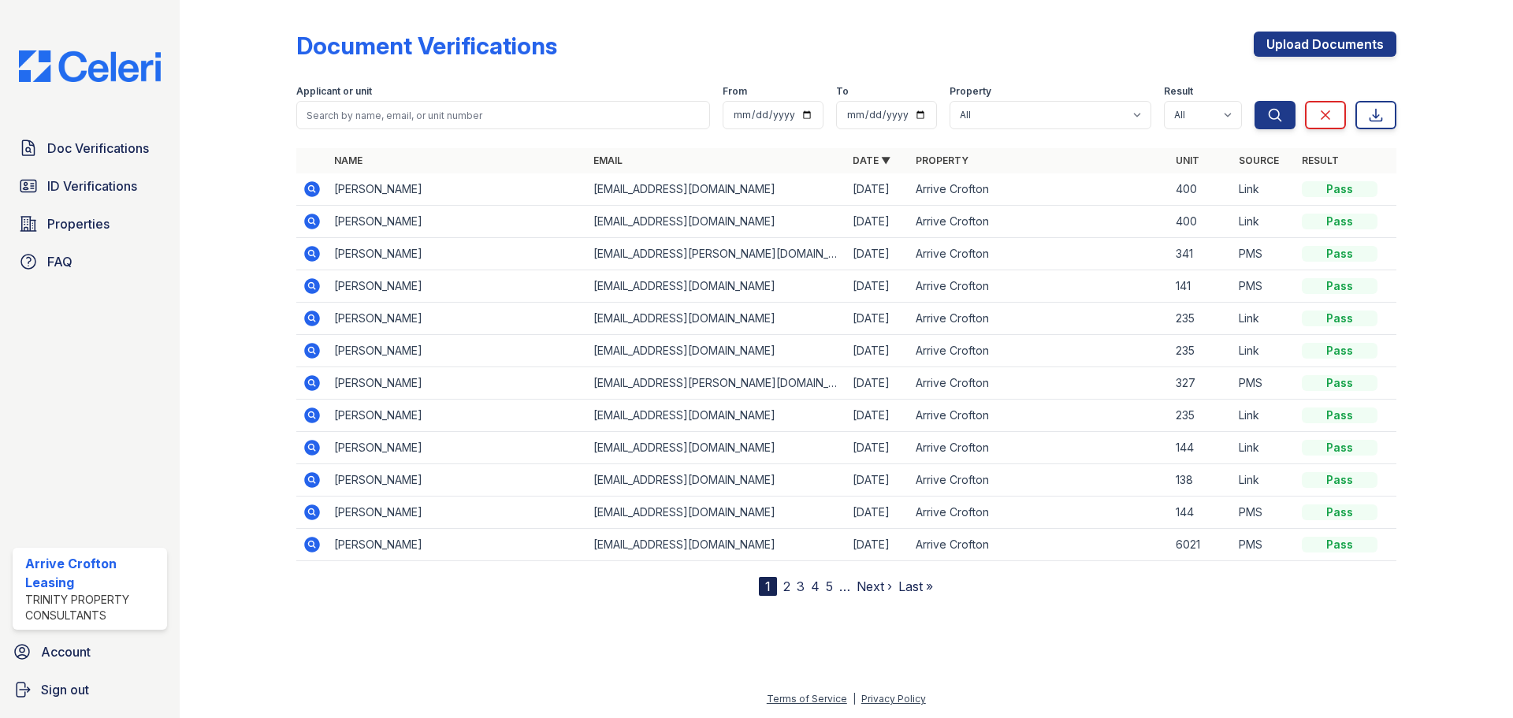
click at [315, 184] on icon at bounding box center [312, 189] width 16 height 16
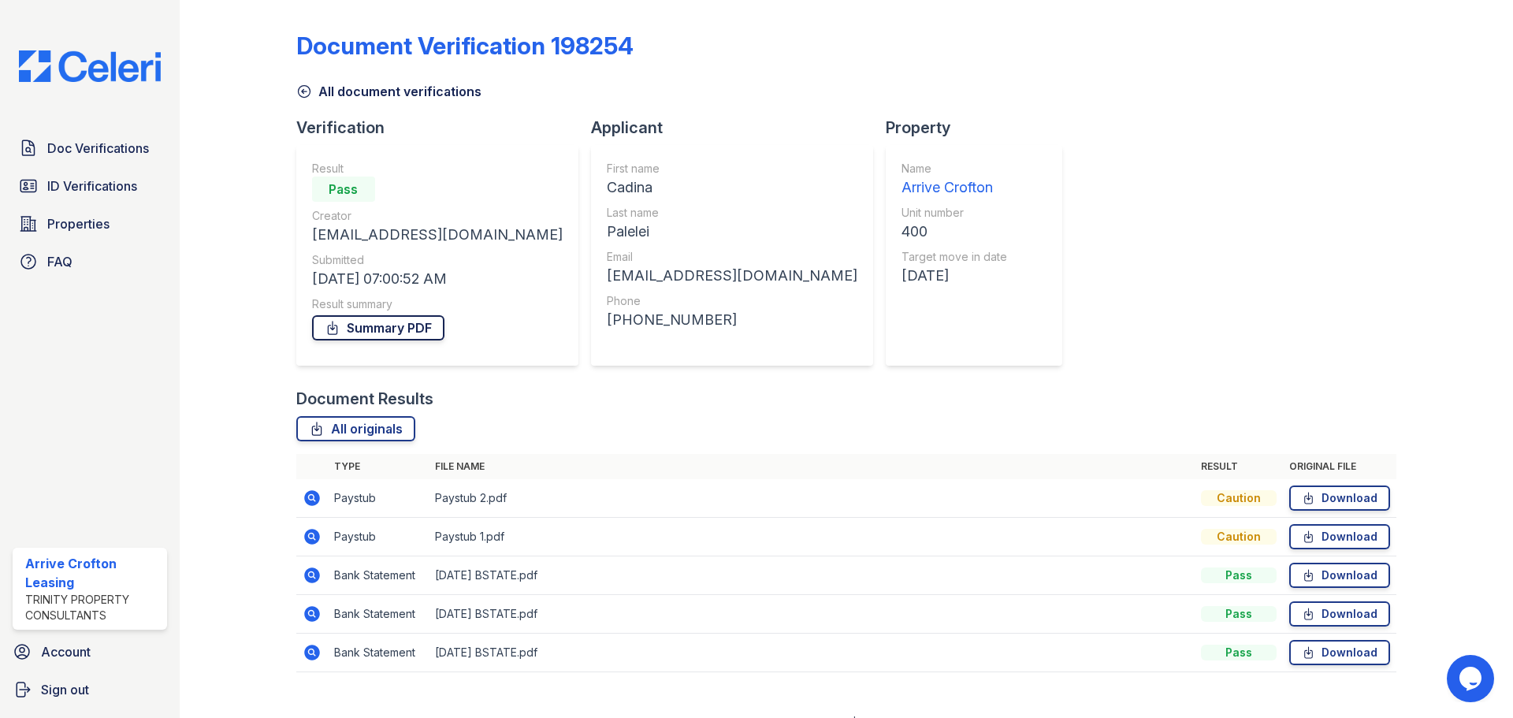
click at [366, 327] on link "Summary PDF" at bounding box center [378, 327] width 132 height 25
click at [301, 78] on div "All document verifications" at bounding box center [846, 87] width 1100 height 28
click at [106, 152] on span "Doc Verifications" at bounding box center [98, 148] width 102 height 19
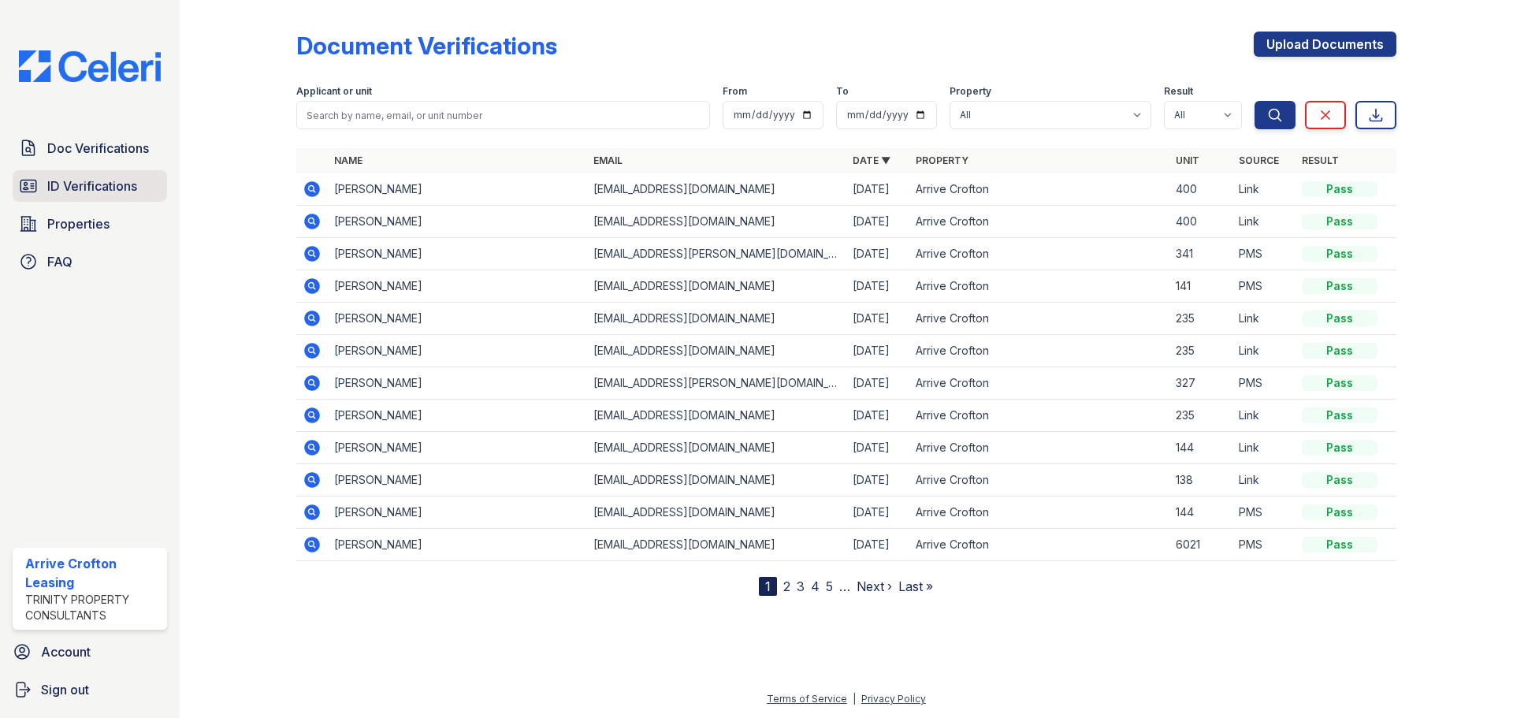
click at [99, 194] on span "ID Verifications" at bounding box center [92, 186] width 90 height 19
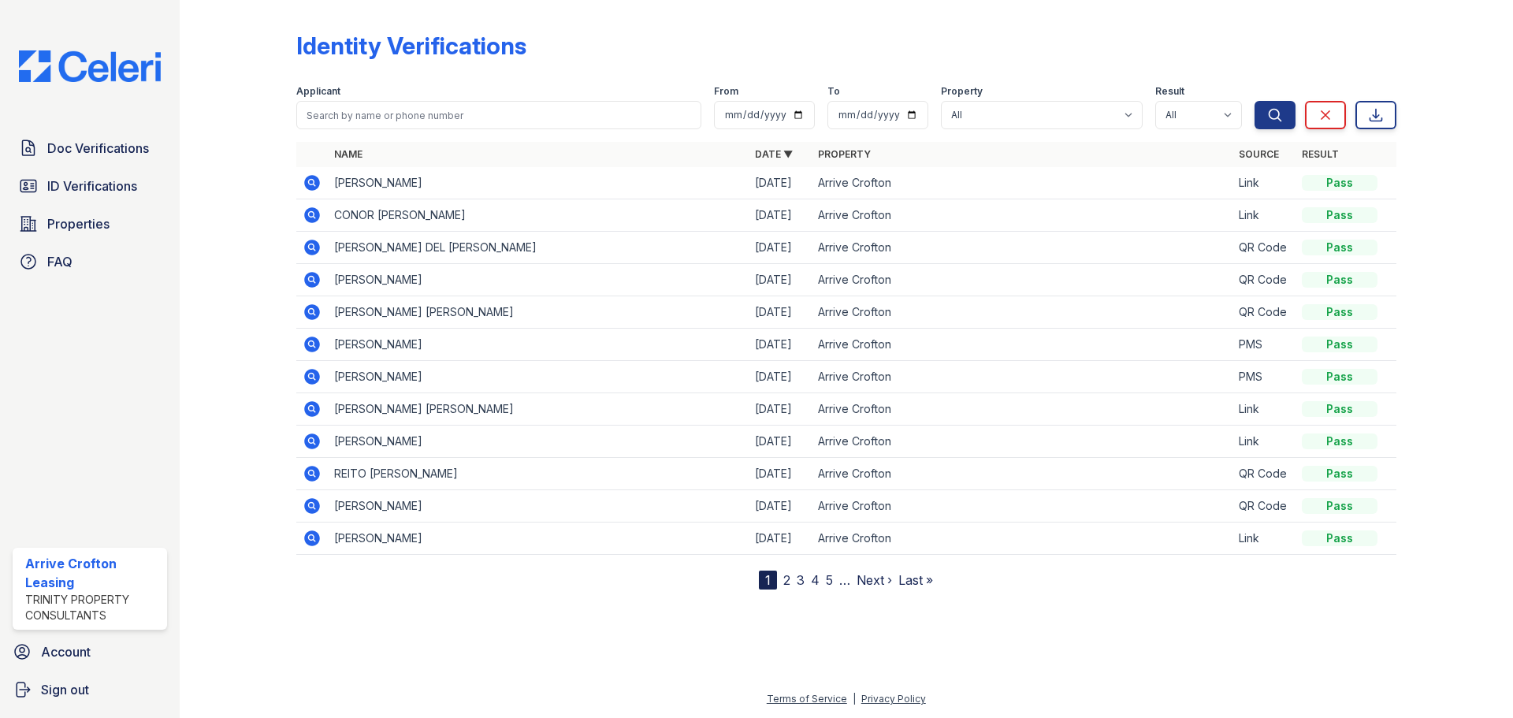
click at [310, 183] on icon at bounding box center [311, 182] width 4 height 4
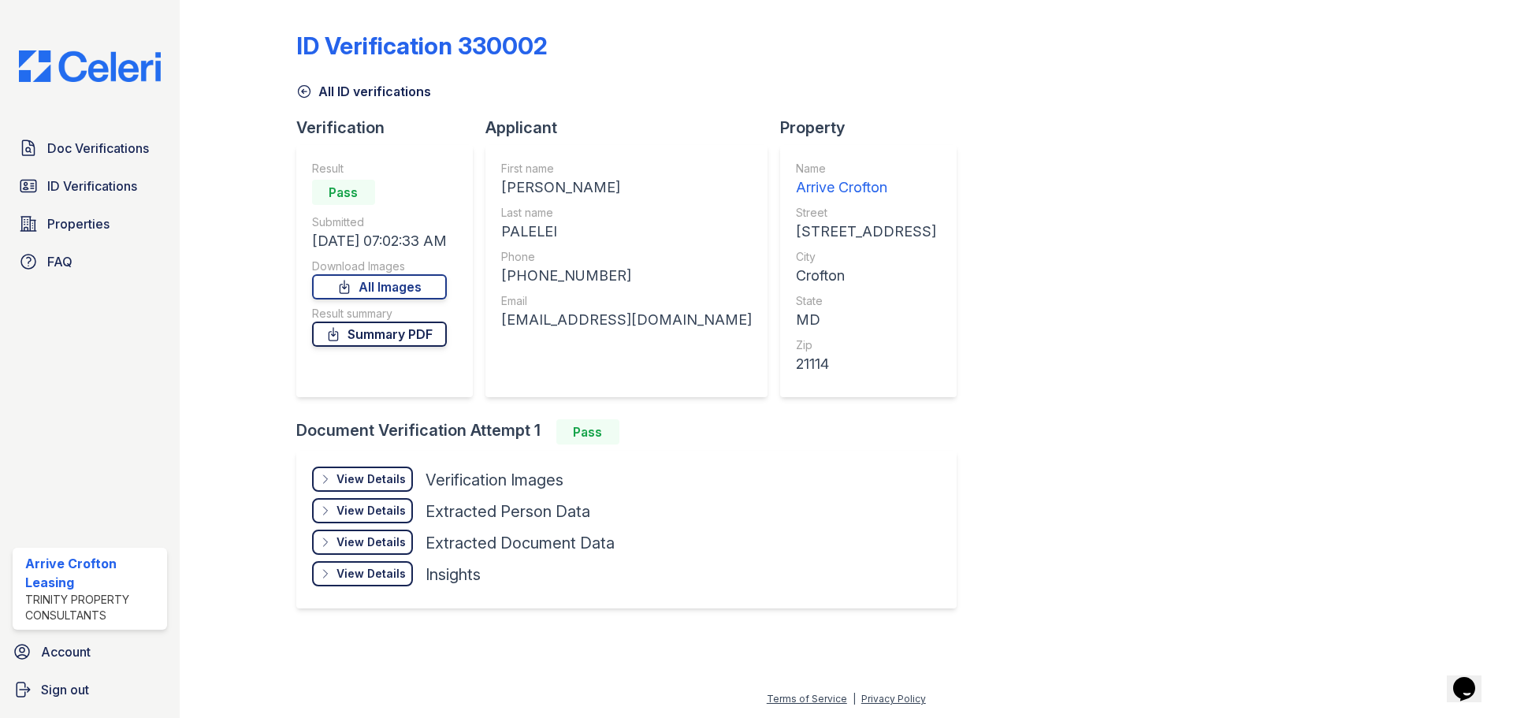
click at [433, 344] on link "Summary PDF" at bounding box center [379, 334] width 135 height 25
click at [305, 91] on icon at bounding box center [304, 92] width 12 height 12
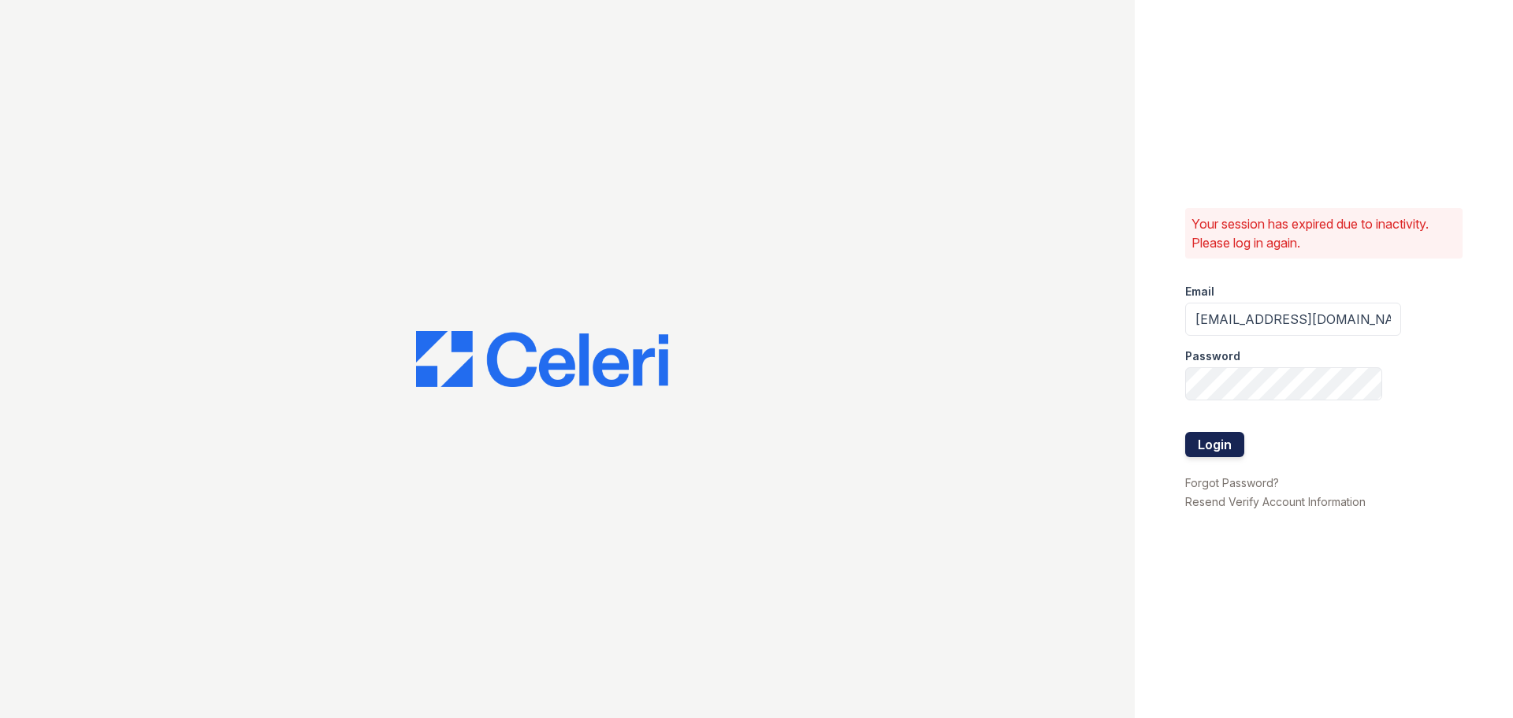
click at [1236, 453] on button "Login" at bounding box center [1214, 444] width 59 height 25
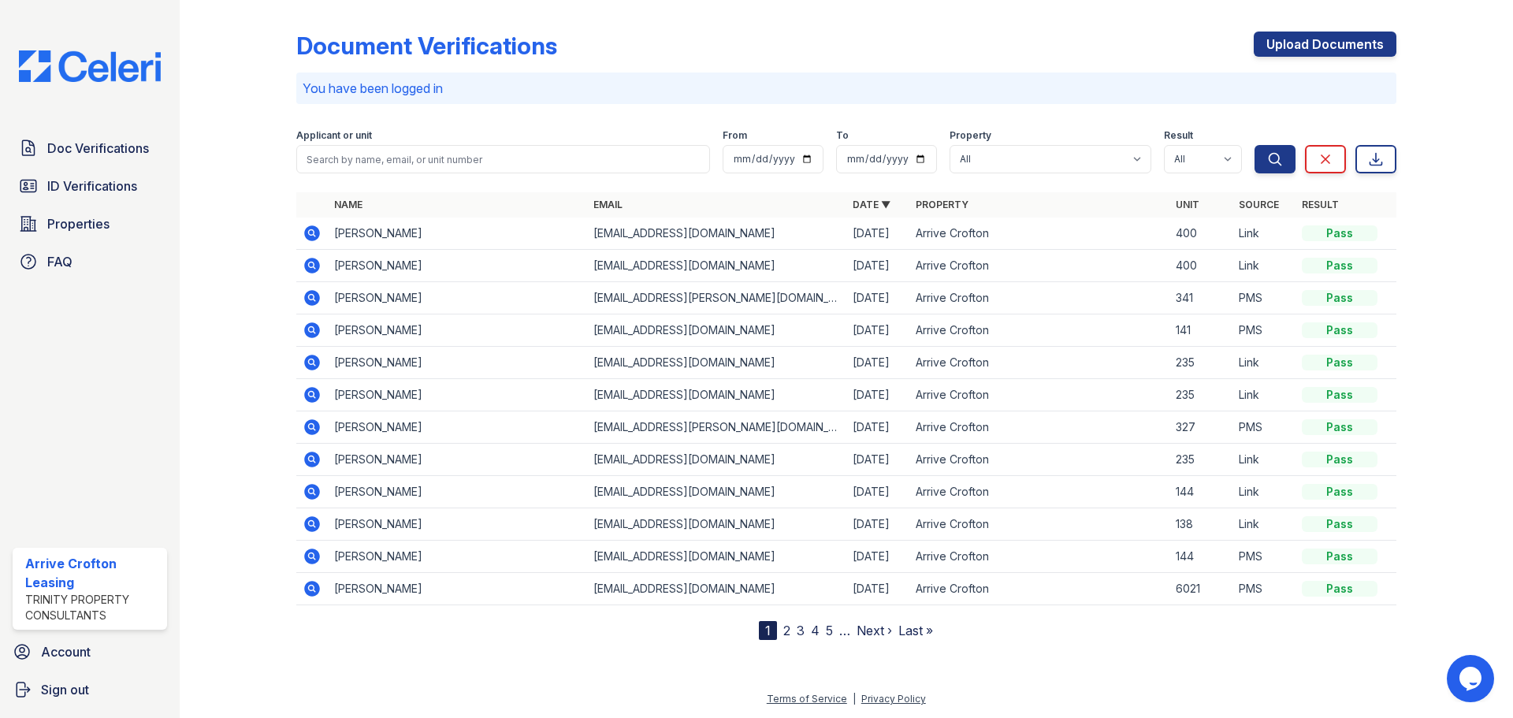
click at [310, 426] on icon at bounding box center [311, 426] width 4 height 4
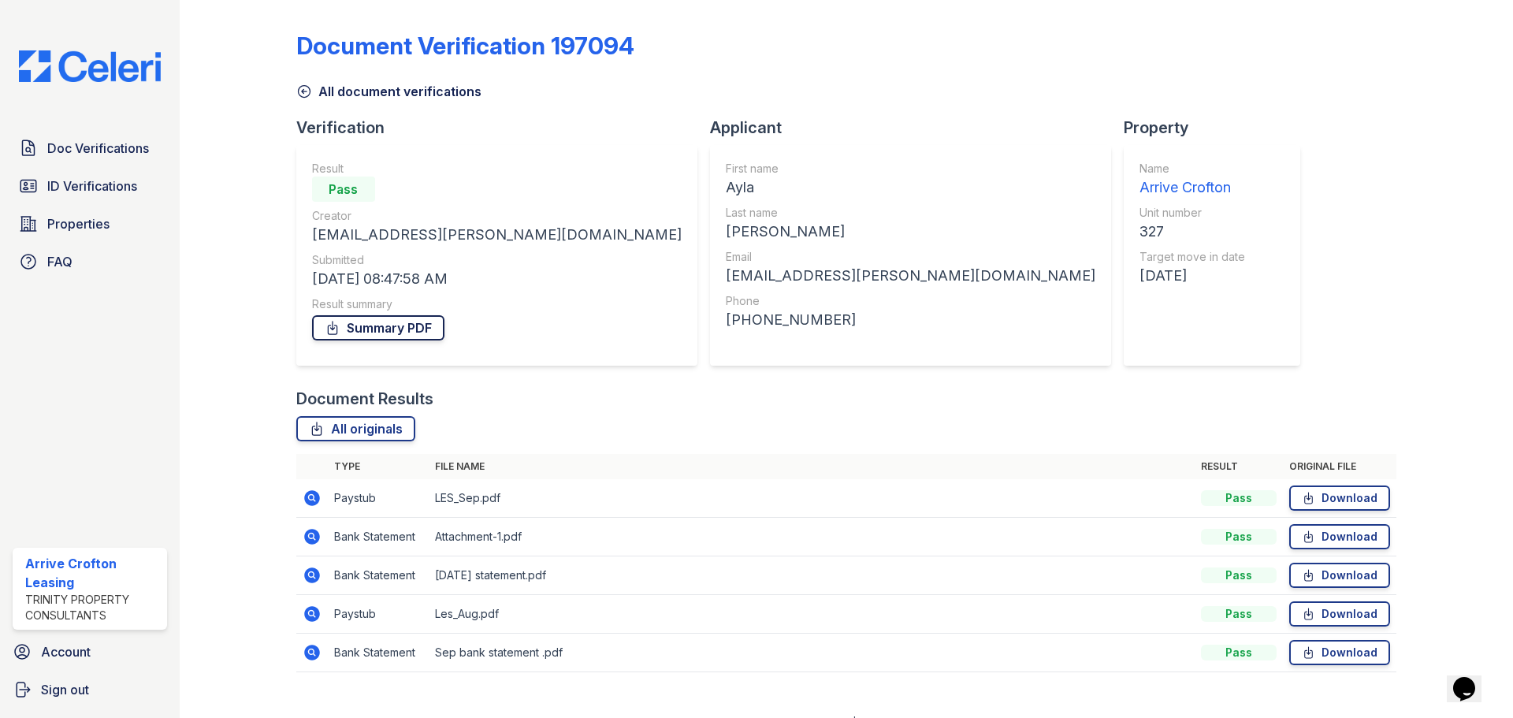
click at [350, 335] on link "Summary PDF" at bounding box center [378, 327] width 132 height 25
click at [128, 185] on span "ID Verifications" at bounding box center [92, 186] width 90 height 19
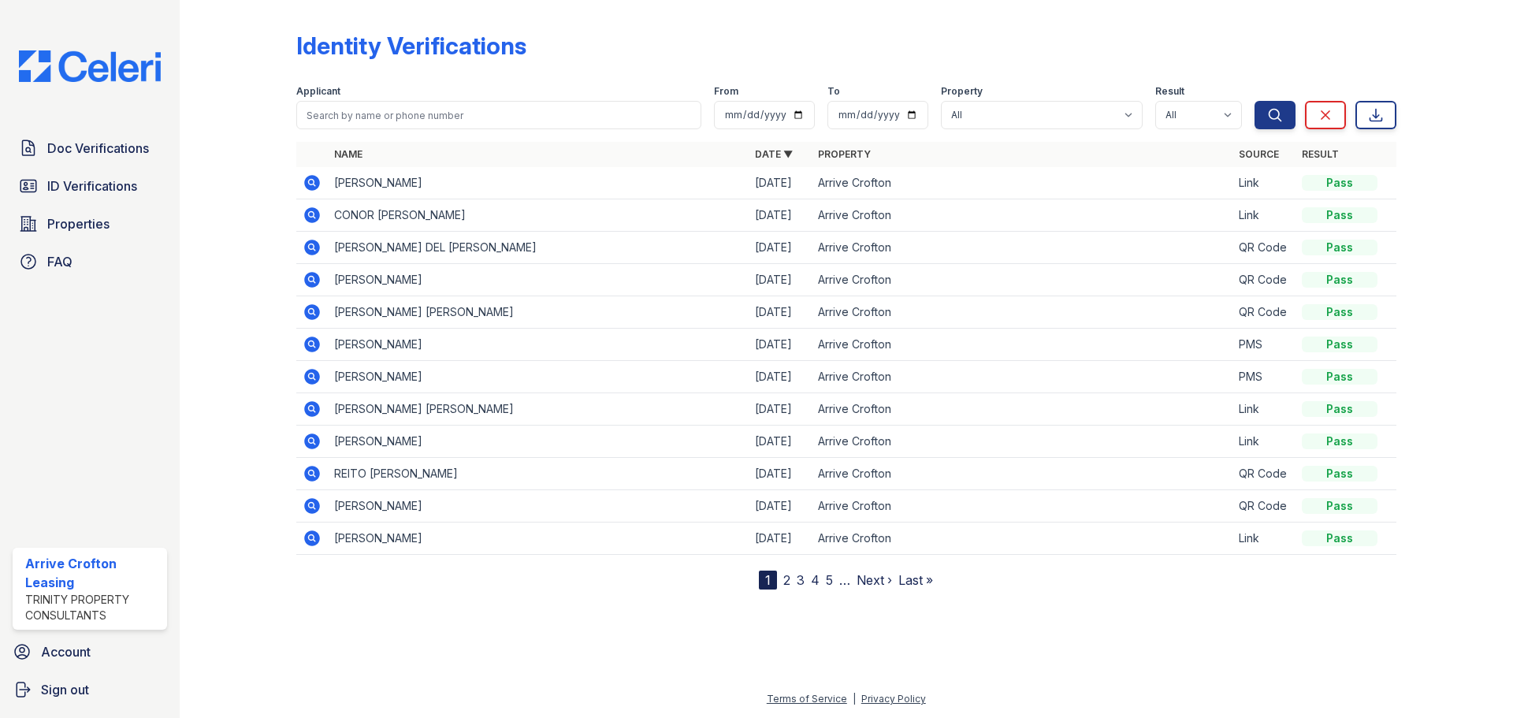
click at [300, 444] on td at bounding box center [312, 442] width 32 height 32
click at [308, 444] on icon at bounding box center [312, 441] width 16 height 16
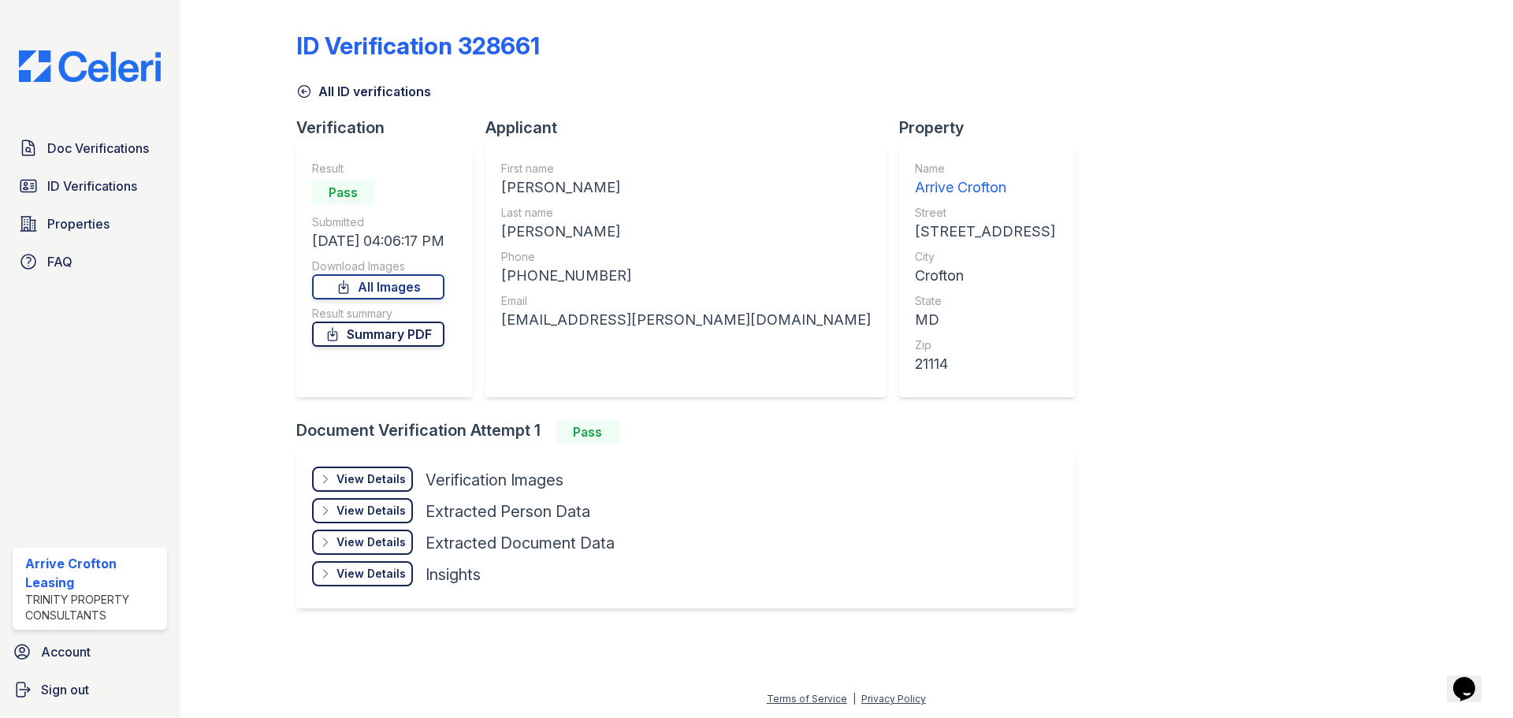
click at [368, 340] on link "Summary PDF" at bounding box center [378, 334] width 132 height 25
click at [333, 486] on div "View Details Details" at bounding box center [362, 479] width 101 height 25
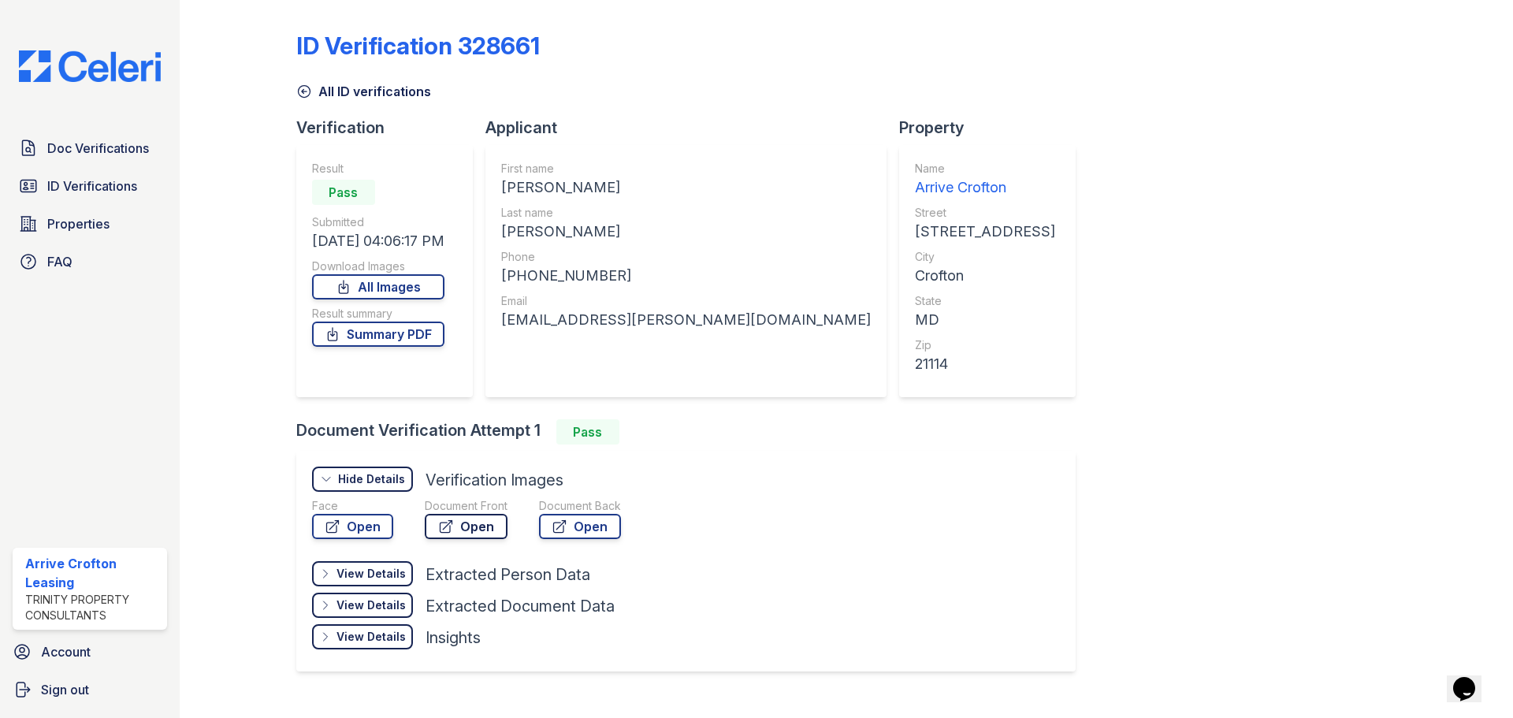
click at [475, 530] on link "Open" at bounding box center [466, 526] width 83 height 25
click at [584, 522] on link "Open" at bounding box center [580, 526] width 82 height 25
click at [355, 529] on link "Open" at bounding box center [352, 526] width 81 height 25
click at [95, 156] on span "Doc Verifications" at bounding box center [98, 148] width 102 height 19
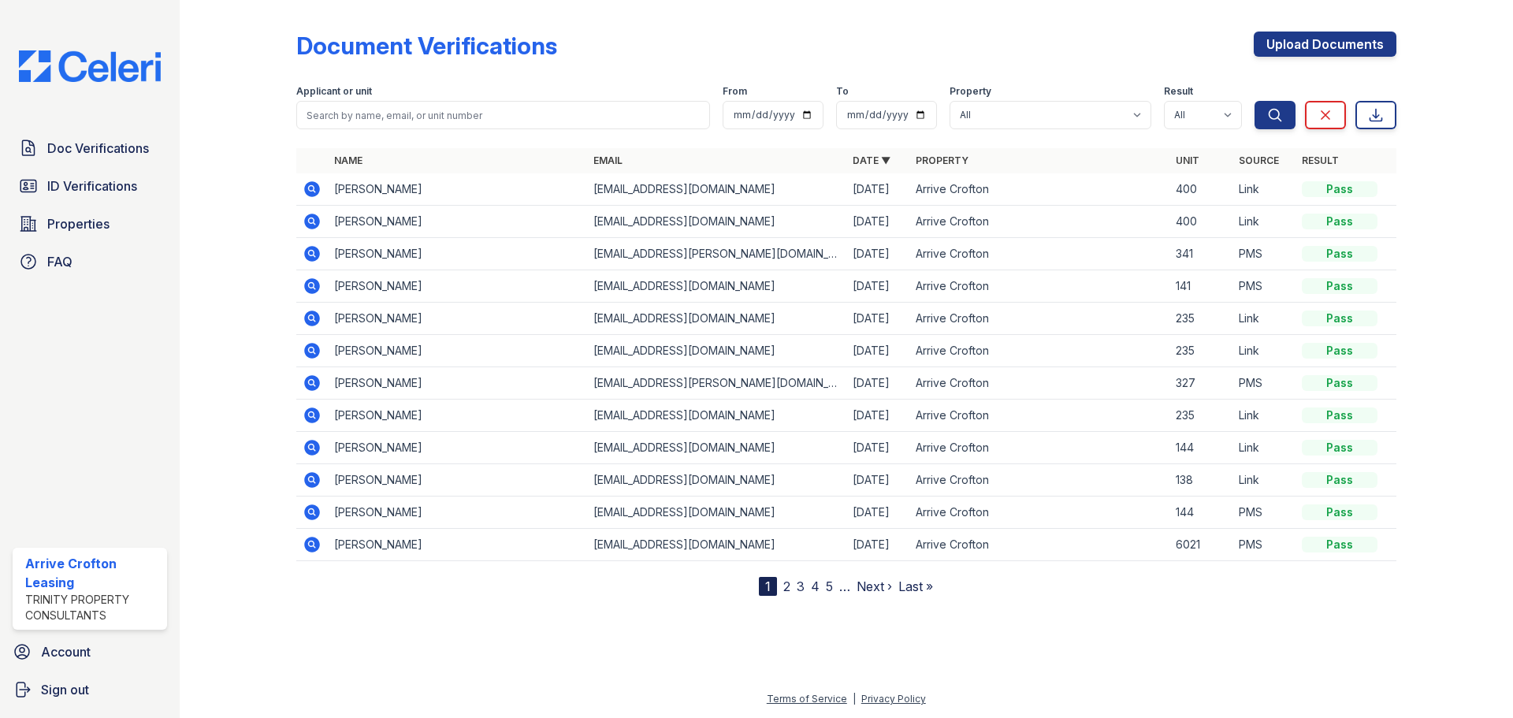
click at [310, 315] on icon at bounding box center [312, 318] width 19 height 19
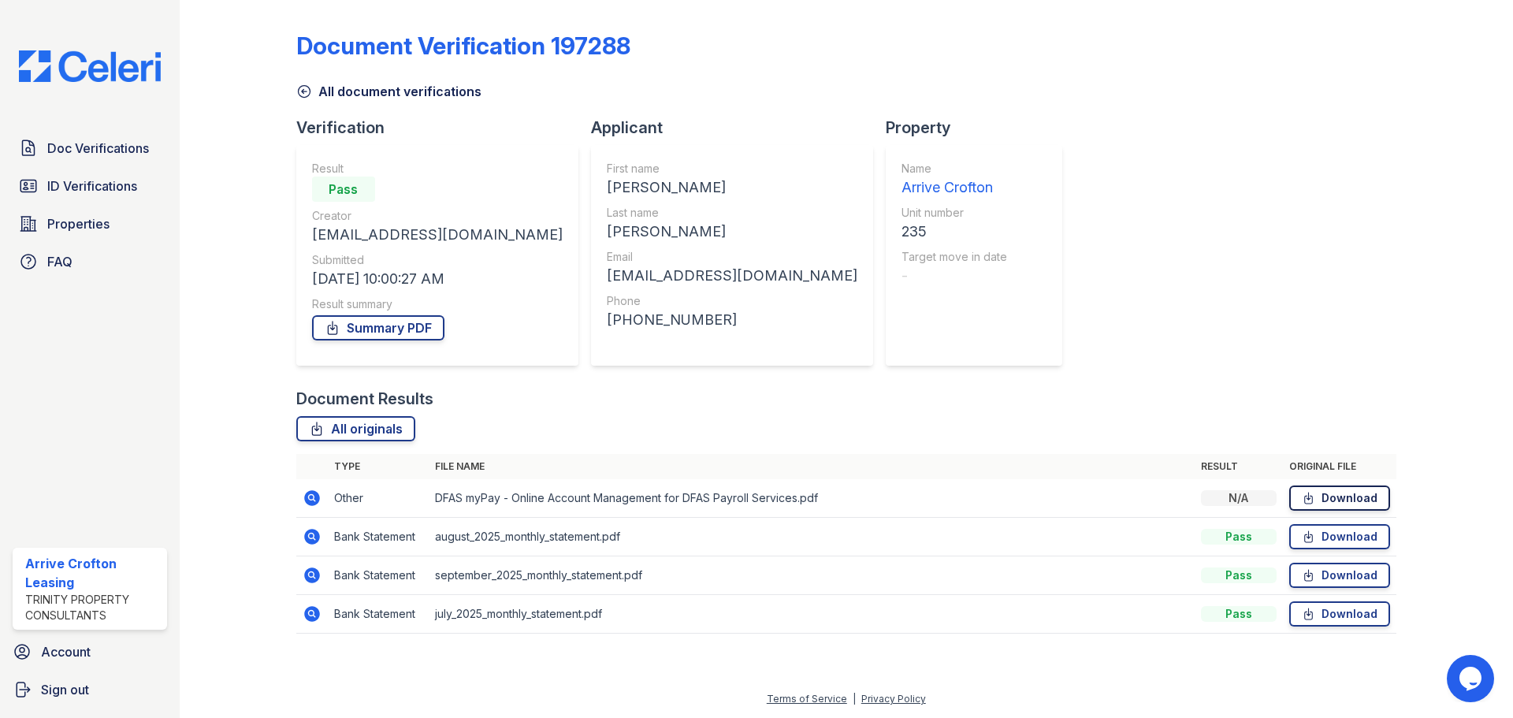
click at [1315, 499] on icon at bounding box center [1308, 498] width 13 height 16
click at [300, 91] on icon at bounding box center [304, 92] width 16 height 16
